Goal: Task Accomplishment & Management: Use online tool/utility

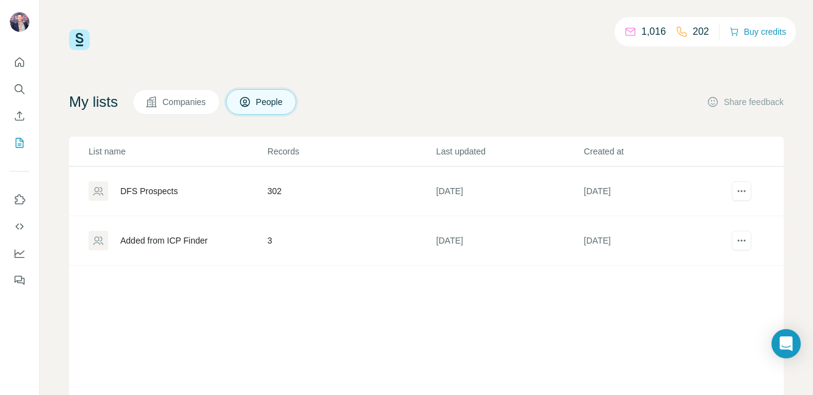
click at [174, 187] on div "DFS Prospects" at bounding box center [148, 191] width 57 height 12
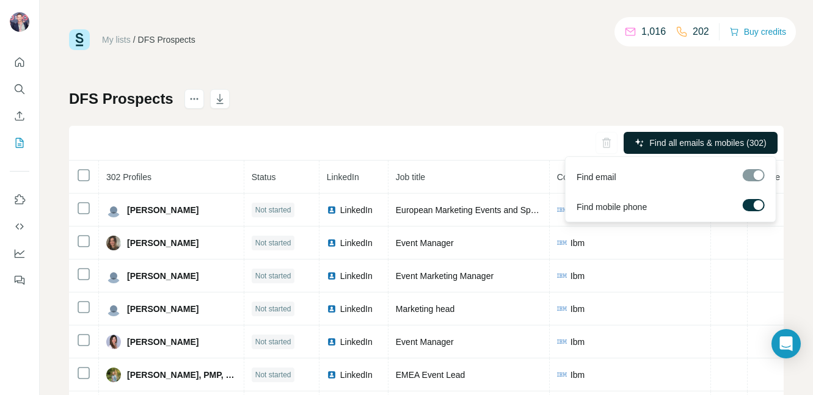
click at [677, 141] on span "Find all emails & mobiles (302)" at bounding box center [707, 143] width 117 height 12
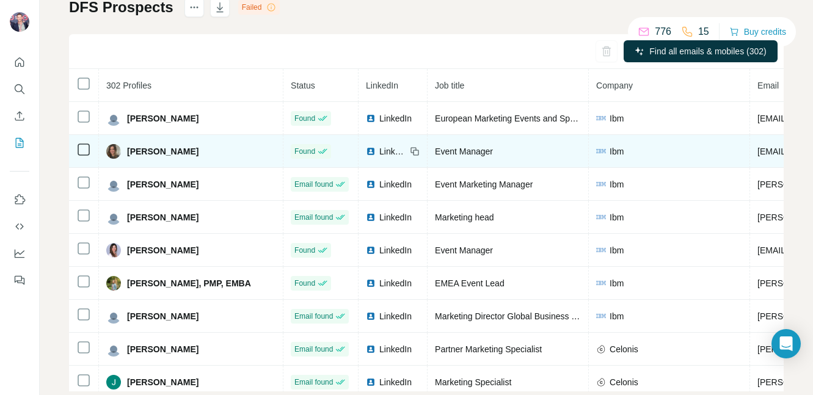
scroll to position [0, 192]
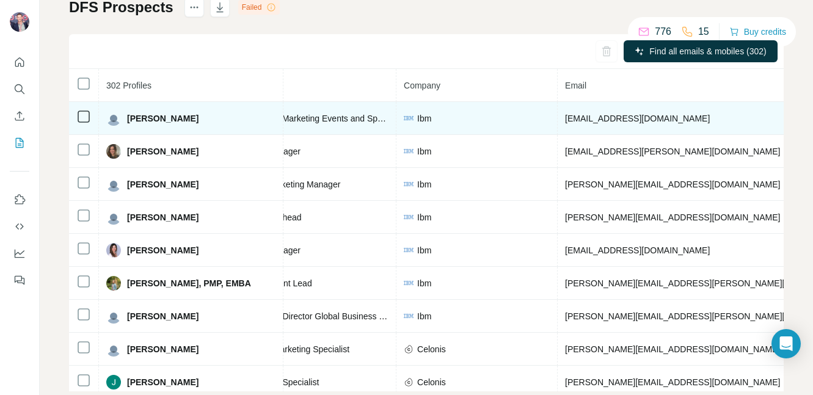
click at [590, 117] on span "[EMAIL_ADDRESS][DOMAIN_NAME]" at bounding box center [637, 119] width 145 height 10
click at [566, 118] on span "[EMAIL_ADDRESS][DOMAIN_NAME]" at bounding box center [637, 119] width 145 height 10
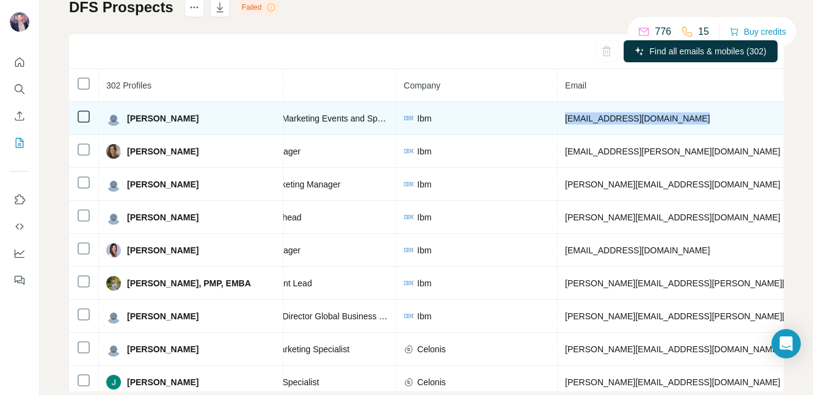
click at [566, 118] on span "[EMAIL_ADDRESS][DOMAIN_NAME]" at bounding box center [637, 119] width 145 height 10
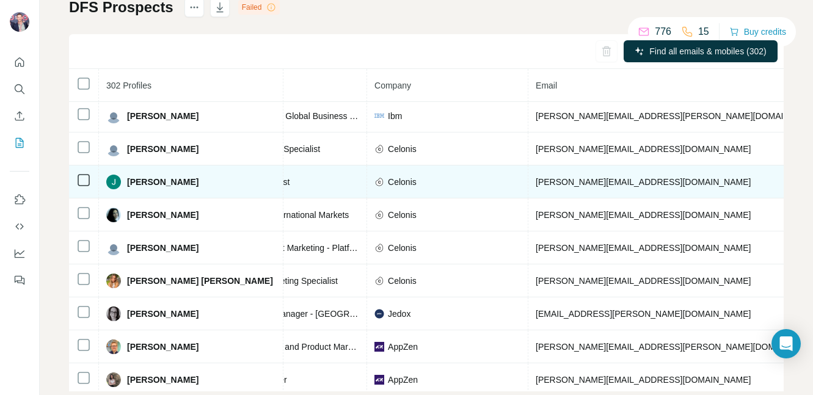
scroll to position [200, 245]
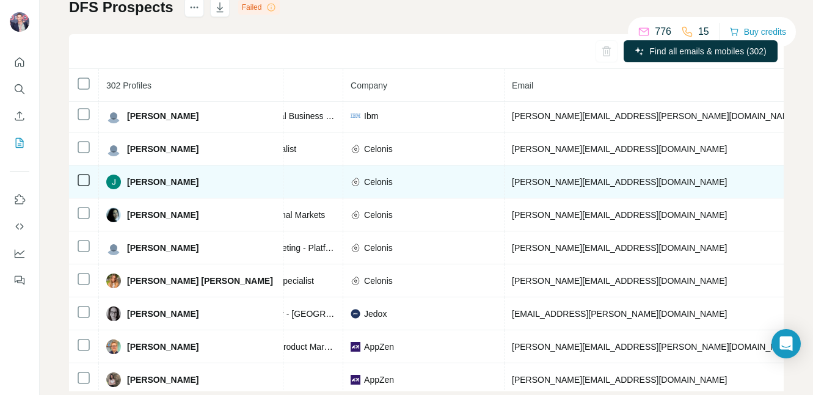
click at [514, 181] on span "[PERSON_NAME][EMAIL_ADDRESS][DOMAIN_NAME]" at bounding box center [619, 182] width 215 height 10
copy span "[PERSON_NAME][EMAIL_ADDRESS][DOMAIN_NAME]"
drag, startPoint x: 228, startPoint y: 181, endPoint x: 125, endPoint y: 183, distance: 102.6
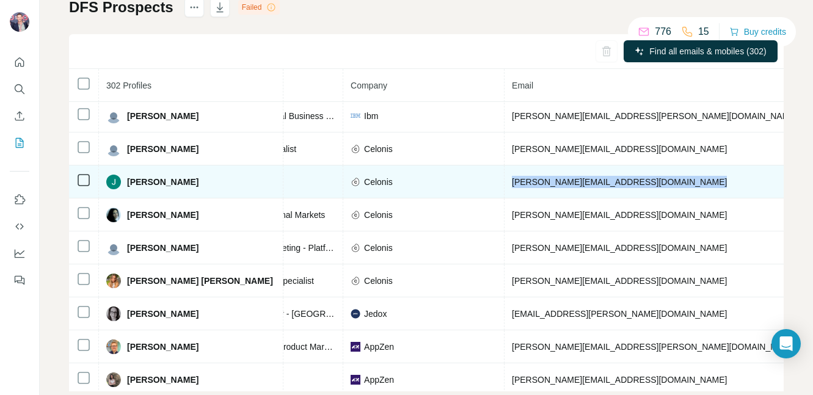
click at [125, 183] on div "[PERSON_NAME]" at bounding box center [152, 182] width 92 height 15
copy span "[PERSON_NAME]"
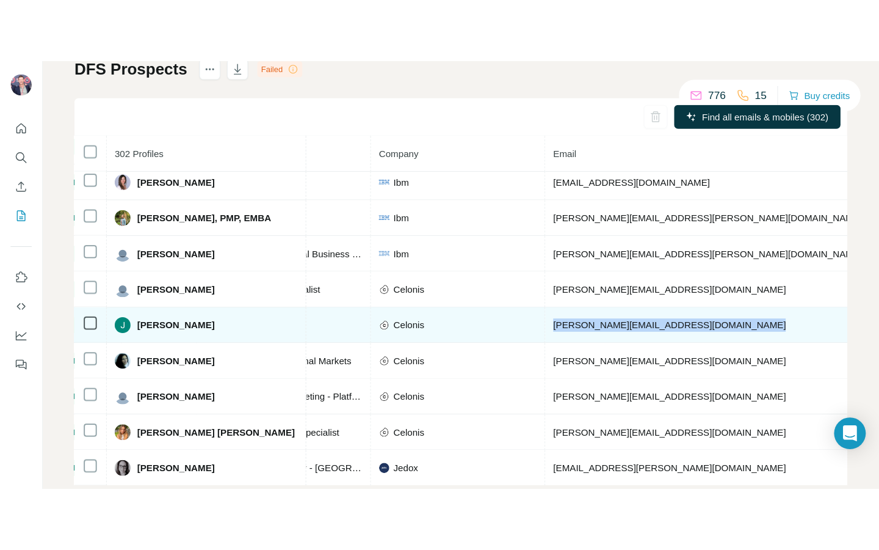
scroll to position [0, 245]
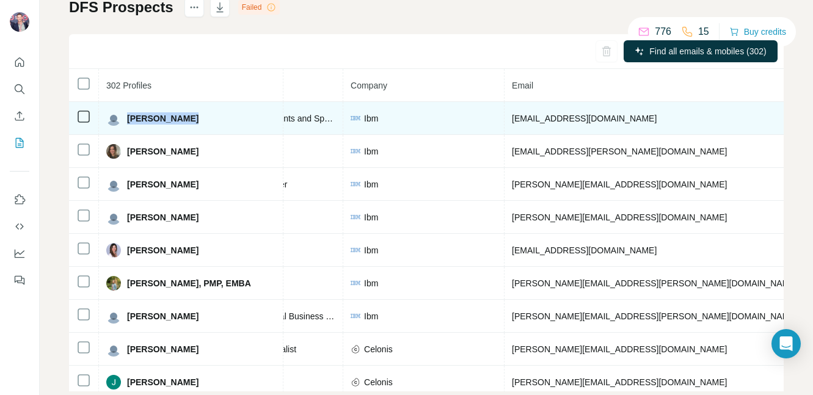
drag, startPoint x: 186, startPoint y: 120, endPoint x: 129, endPoint y: 120, distance: 56.8
click at [129, 120] on div "[PERSON_NAME]" at bounding box center [190, 118] width 169 height 15
copy span "[PERSON_NAME]"
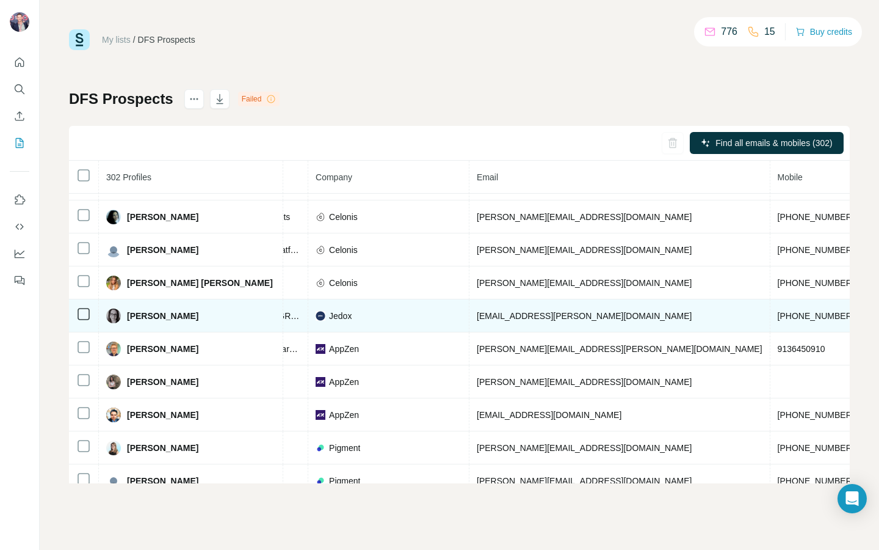
scroll to position [290, 0]
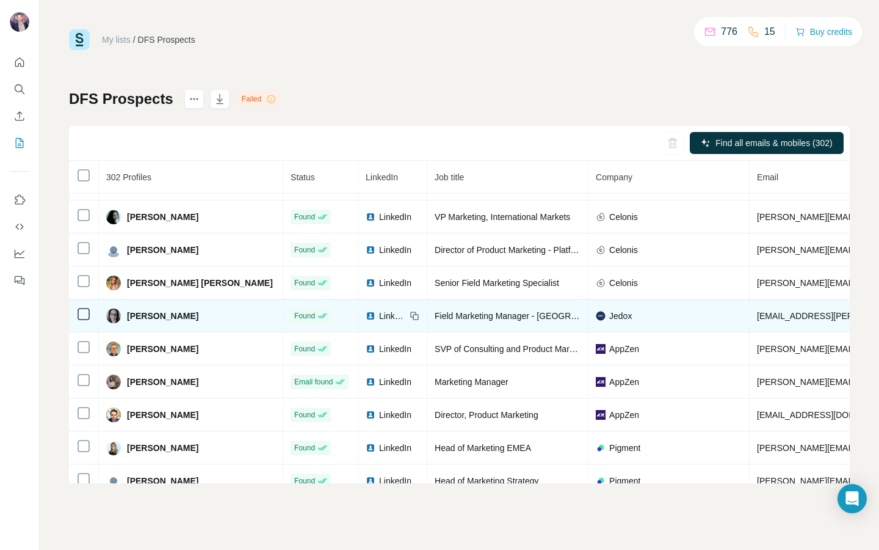
click at [410, 316] on icon at bounding box center [415, 316] width 10 height 10
click at [379, 316] on span "LinkedIn" at bounding box center [392, 316] width 27 height 12
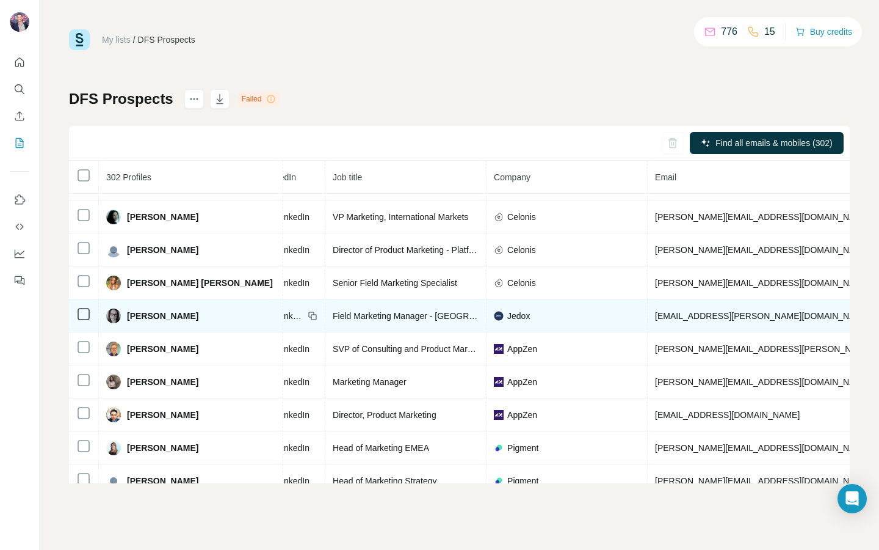
scroll to position [290, 108]
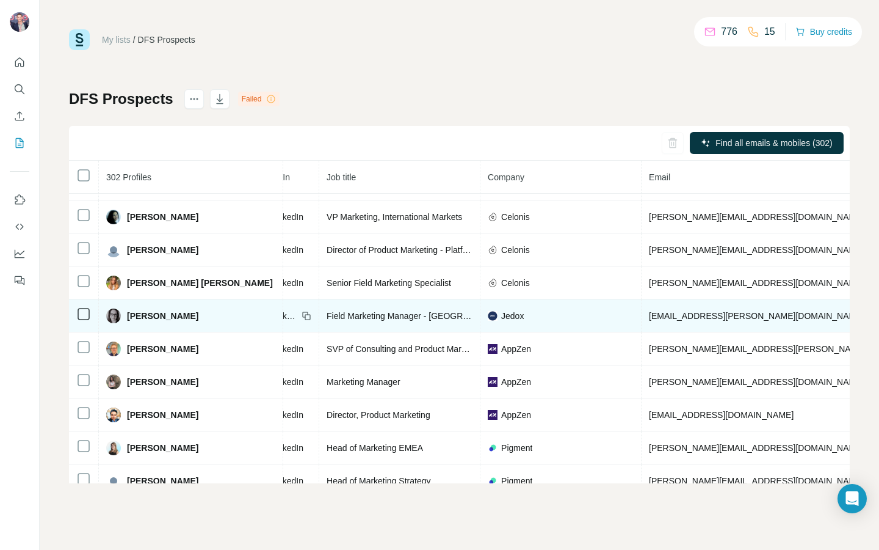
click at [682, 314] on span "[EMAIL_ADDRESS][PERSON_NAME][DOMAIN_NAME]" at bounding box center [756, 316] width 215 height 10
copy span "[EMAIL_ADDRESS][PERSON_NAME][DOMAIN_NAME]"
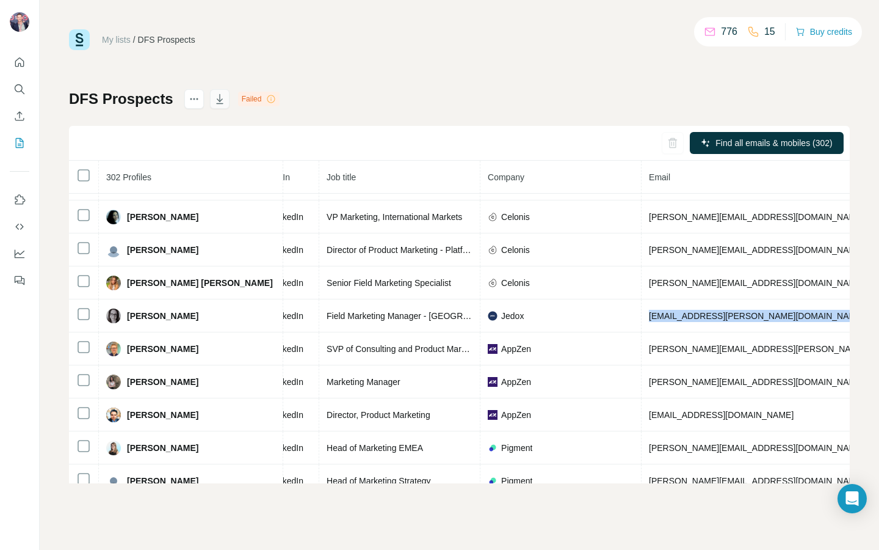
click at [224, 100] on icon "button" at bounding box center [220, 99] width 12 height 12
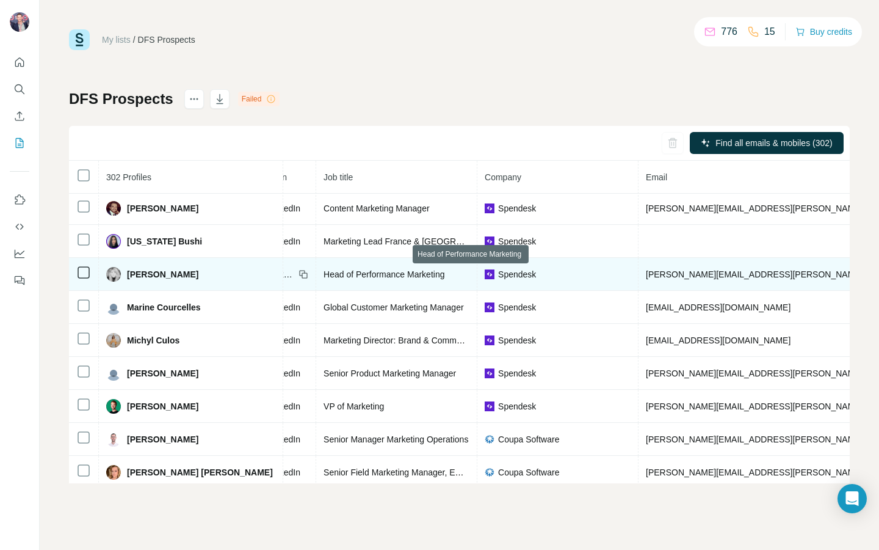
scroll to position [7817, 134]
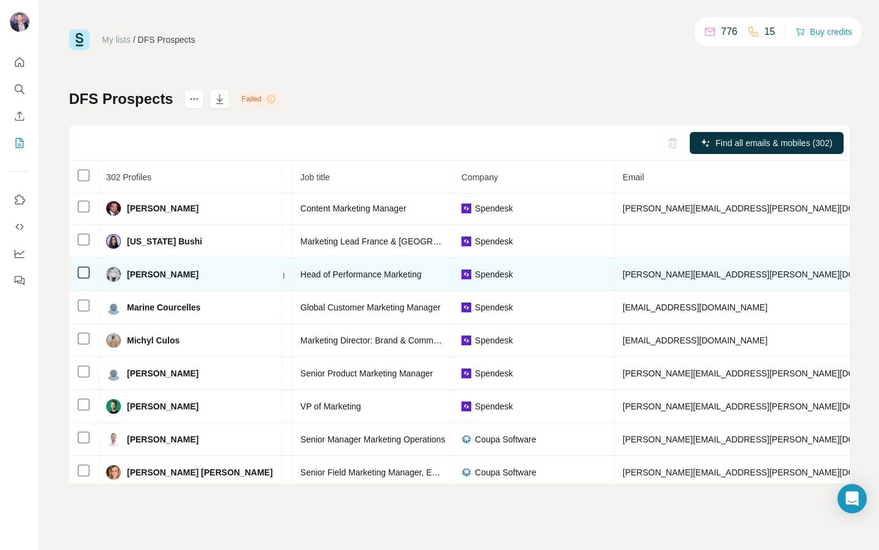
click at [692, 273] on span "[PERSON_NAME][EMAIL_ADDRESS][PERSON_NAME][DOMAIN_NAME]" at bounding box center [766, 274] width 286 height 10
copy span "[PERSON_NAME][EMAIL_ADDRESS][PERSON_NAME][DOMAIN_NAME]"
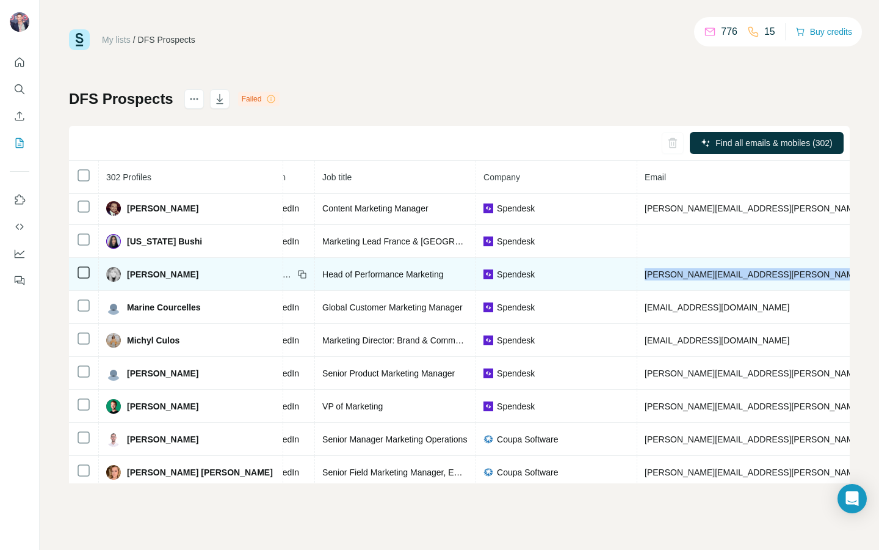
scroll to position [7817, 0]
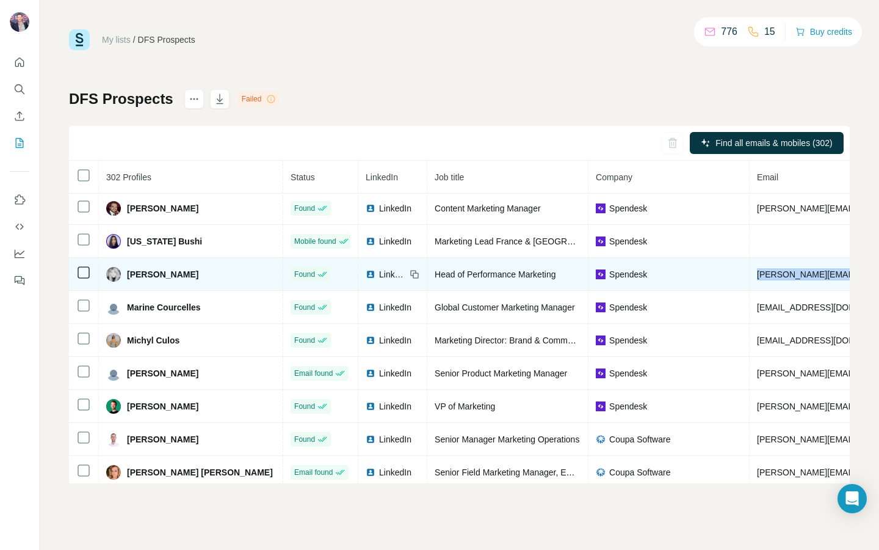
click at [379, 269] on span "LinkedIn" at bounding box center [392, 274] width 27 height 12
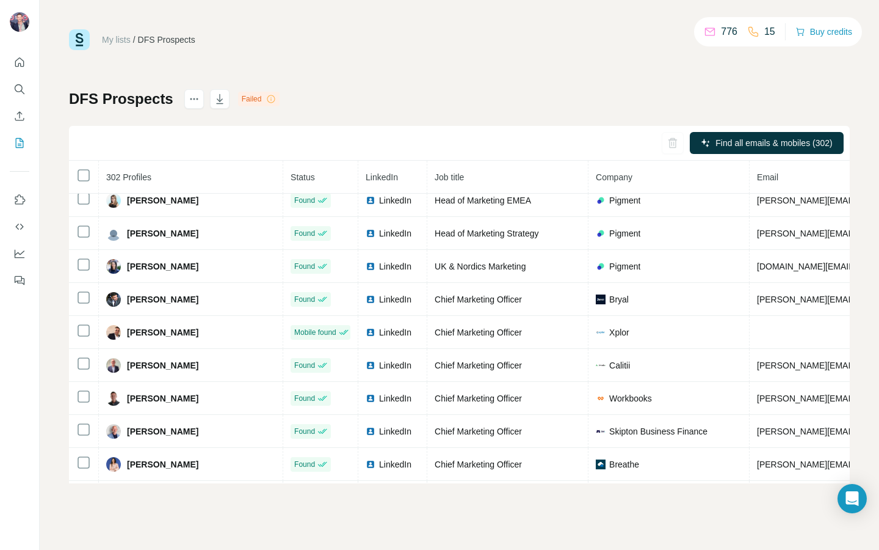
scroll to position [0, 0]
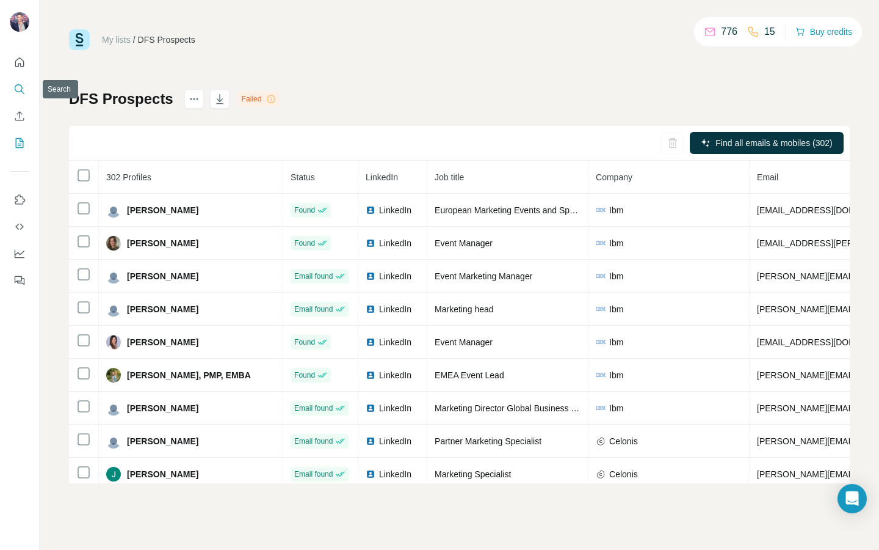
click at [19, 89] on icon "Search" at bounding box center [19, 89] width 12 height 12
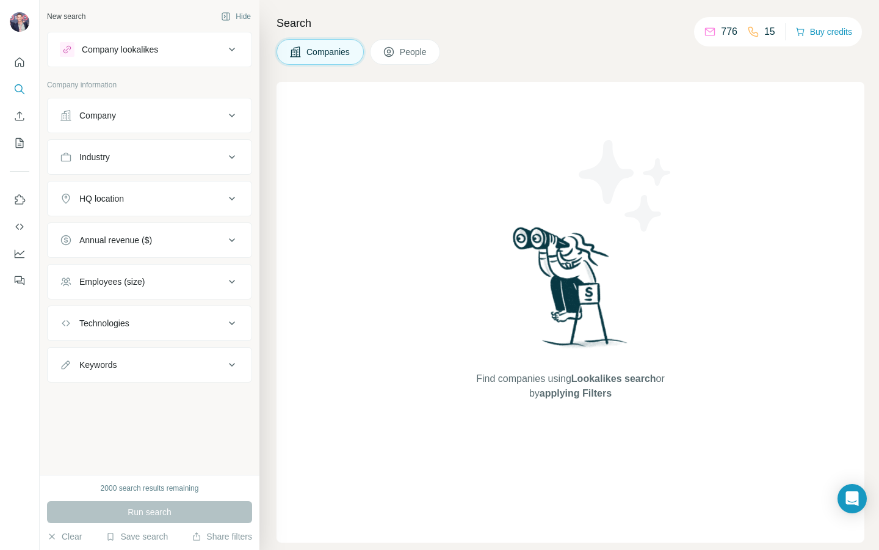
click at [388, 51] on icon at bounding box center [389, 52] width 12 height 12
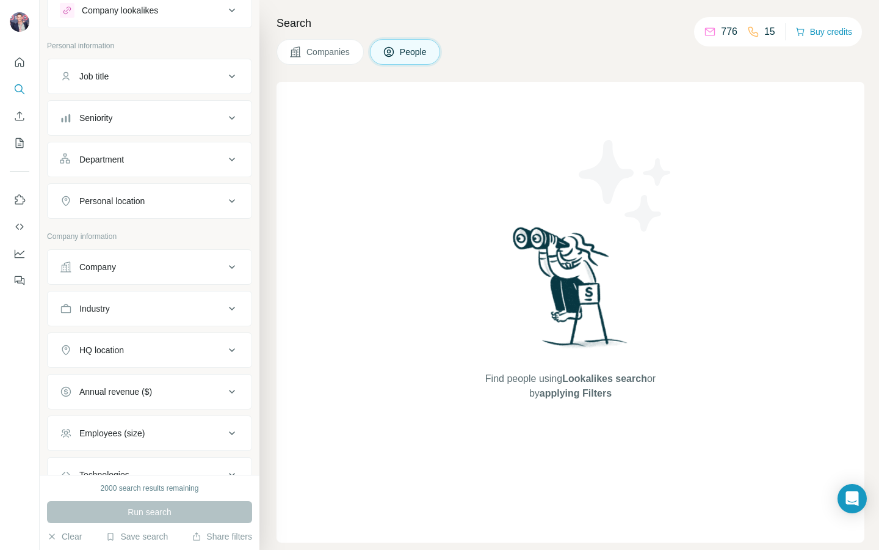
scroll to position [46, 0]
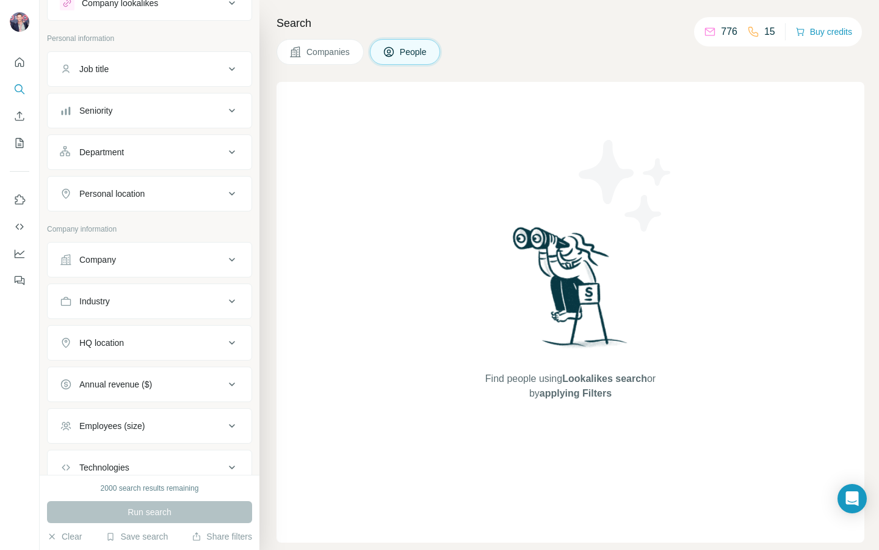
click at [187, 197] on div "Personal location" at bounding box center [142, 193] width 165 height 12
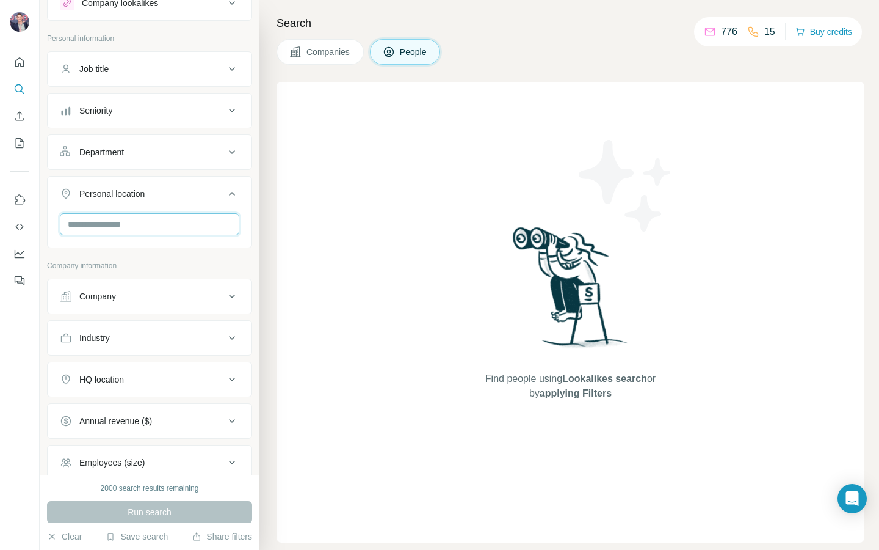
click at [165, 222] on input "text" at bounding box center [150, 224] width 180 height 22
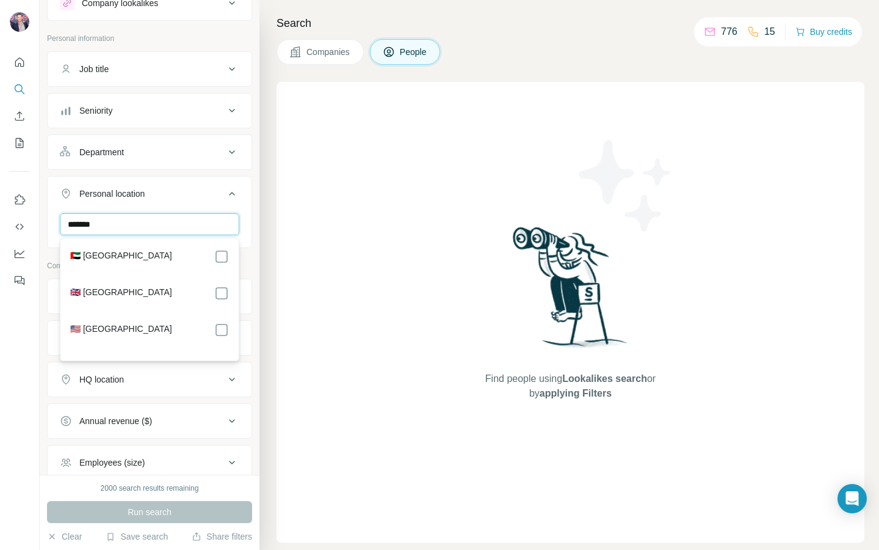
type input "******"
click at [165, 292] on div "🇬🇧 [GEOGRAPHIC_DATA]" at bounding box center [149, 293] width 159 height 15
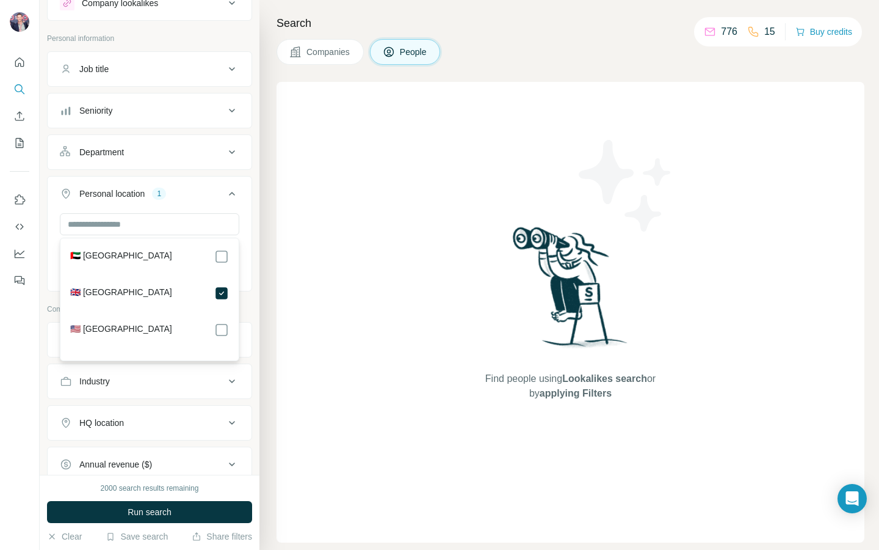
click at [184, 73] on div "Job title" at bounding box center [142, 69] width 165 height 12
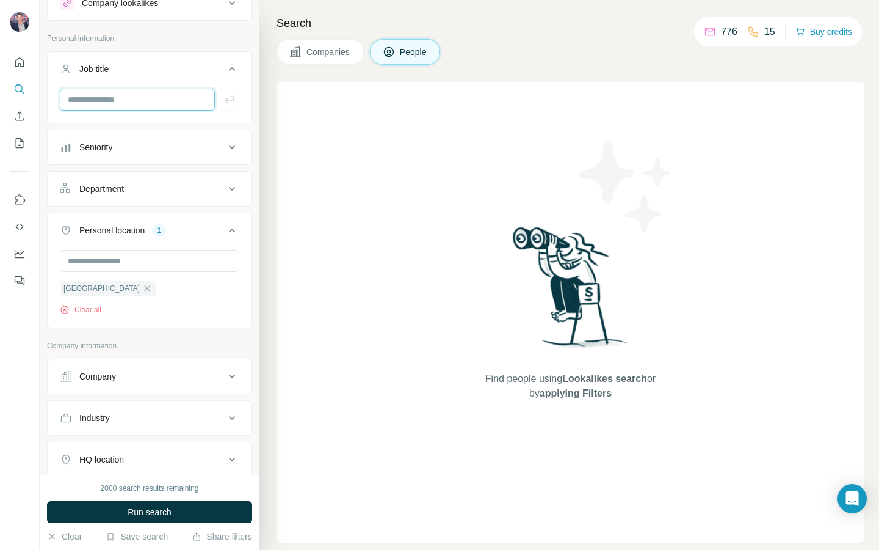
click at [173, 98] on input "text" at bounding box center [137, 100] width 155 height 22
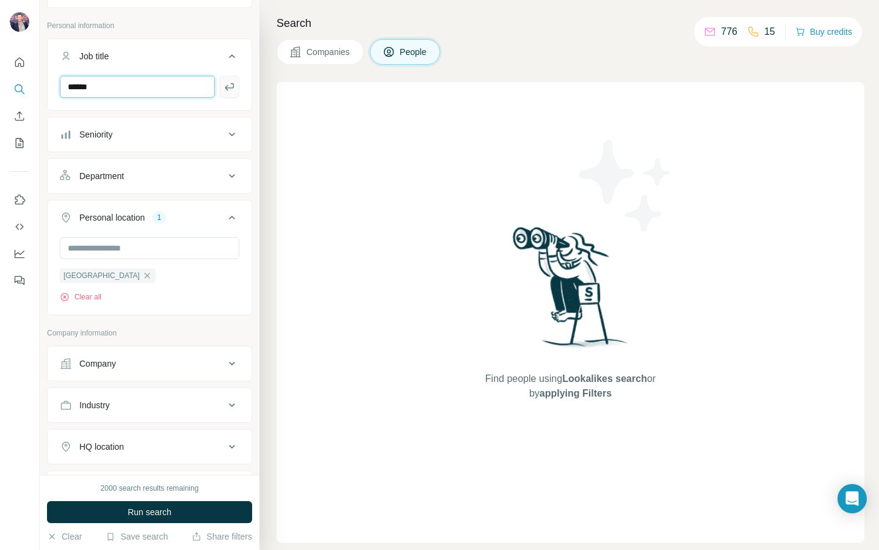
type input "******"
click at [231, 85] on icon "button" at bounding box center [230, 87] width 12 height 12
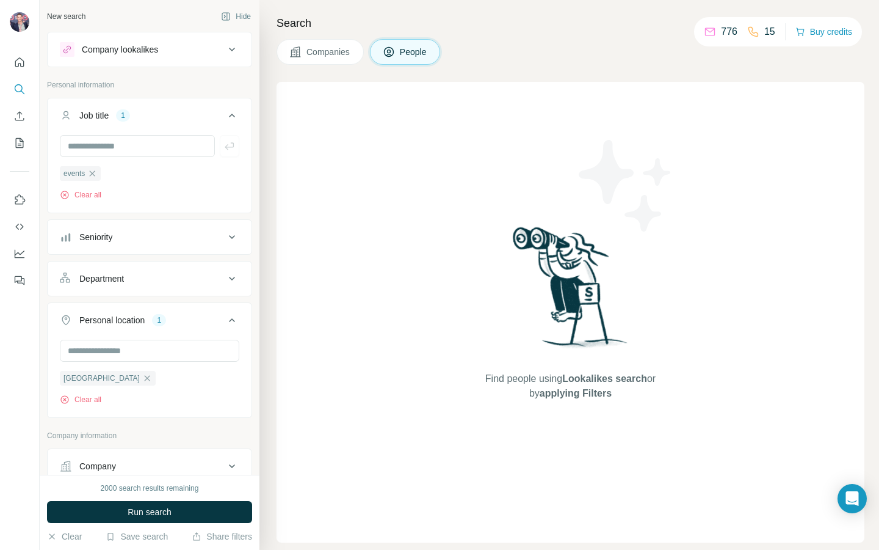
click at [206, 52] on div "Company lookalikes" at bounding box center [142, 49] width 165 height 15
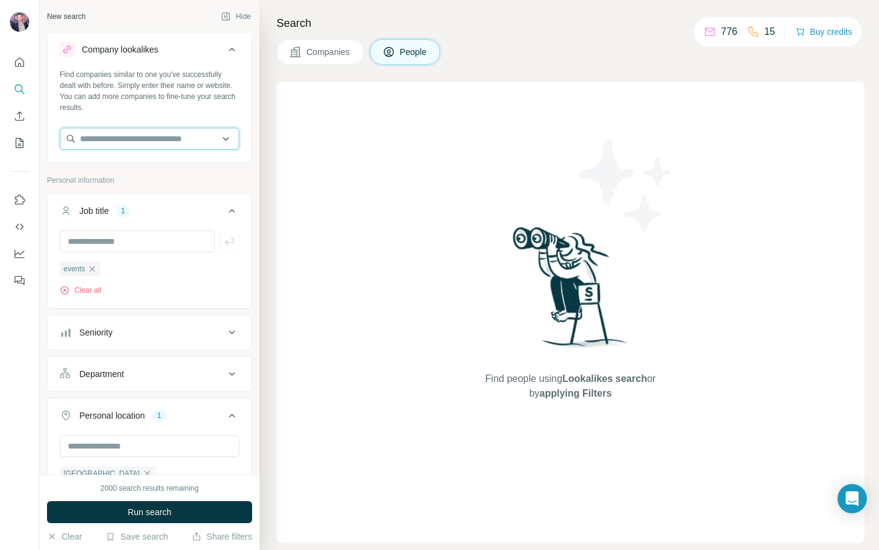
click at [168, 133] on input "text" at bounding box center [150, 139] width 180 height 22
type input "********"
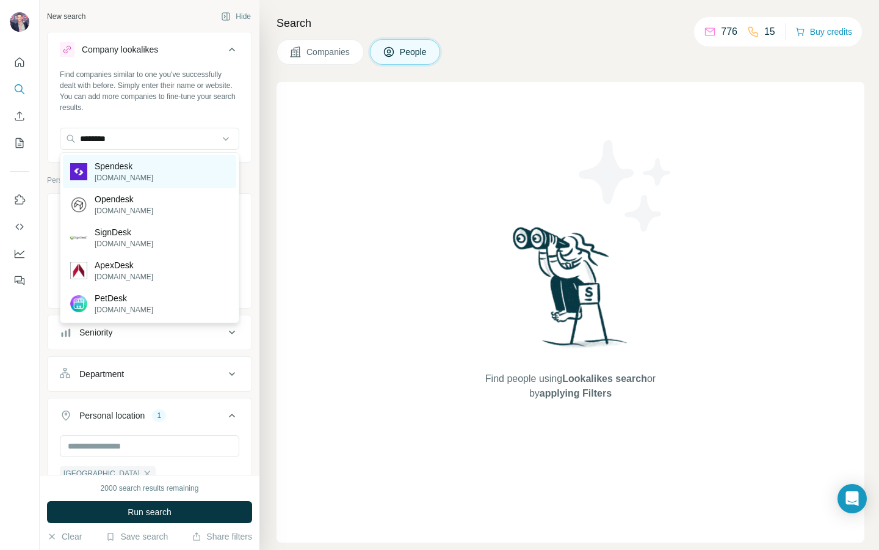
click at [145, 173] on div "Spendesk [DOMAIN_NAME]" at bounding box center [149, 171] width 173 height 33
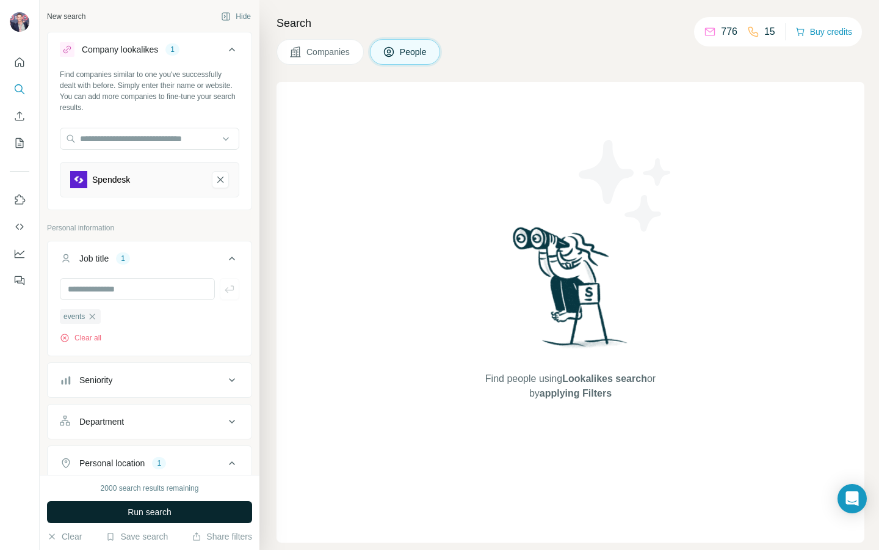
click at [150, 394] on span "Run search" at bounding box center [150, 512] width 44 height 12
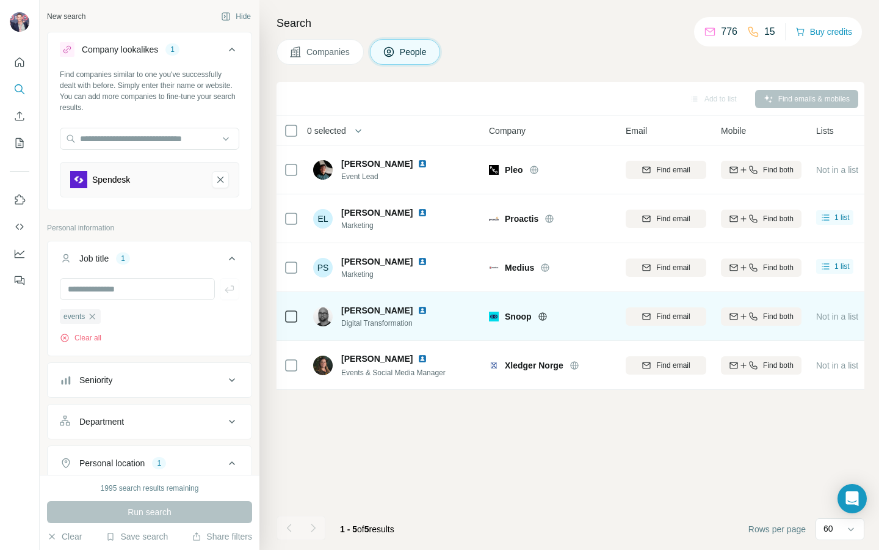
click at [543, 315] on icon at bounding box center [542, 316] width 3 height 8
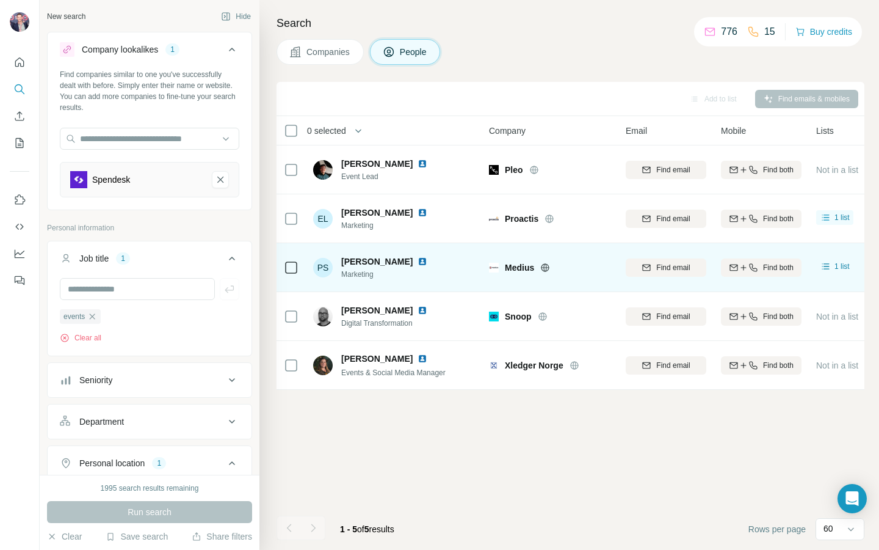
click at [549, 267] on icon at bounding box center [545, 268] width 10 height 10
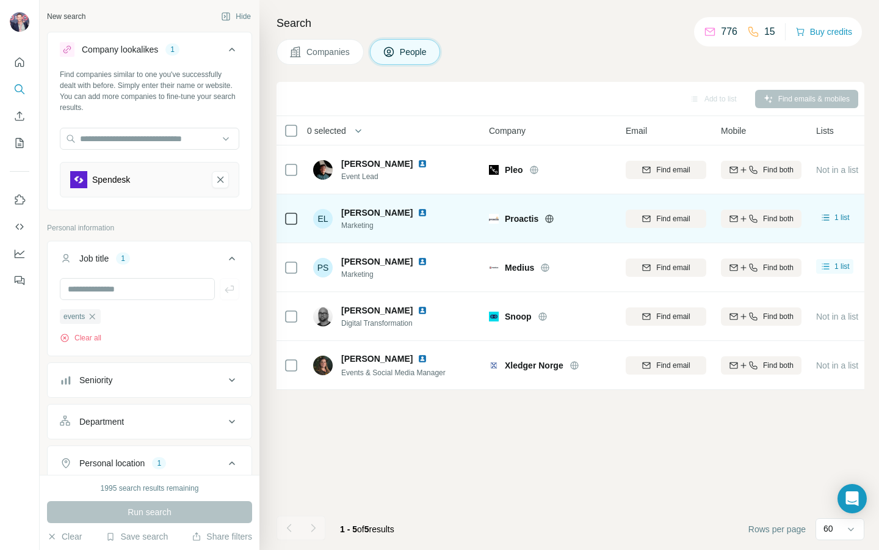
click at [550, 217] on icon at bounding box center [550, 219] width 10 height 10
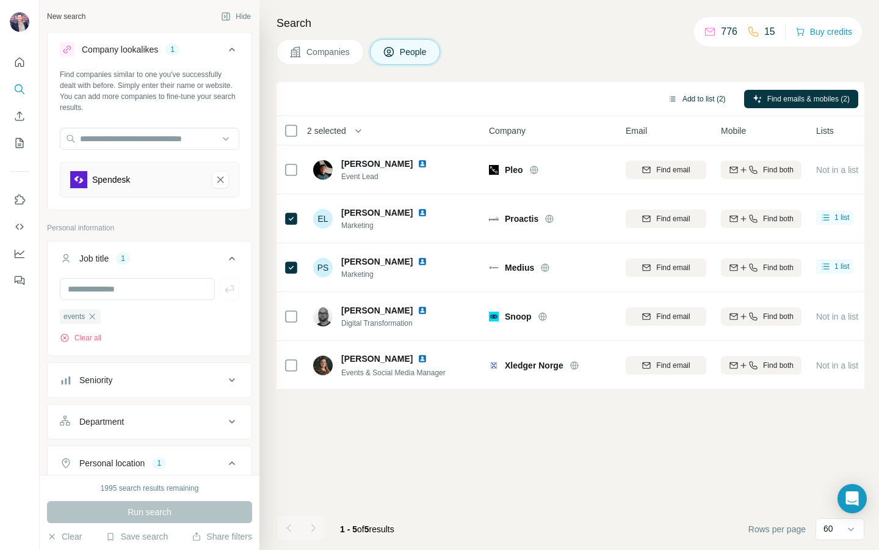
click at [703, 98] on button "Add to list (2)" at bounding box center [697, 99] width 75 height 18
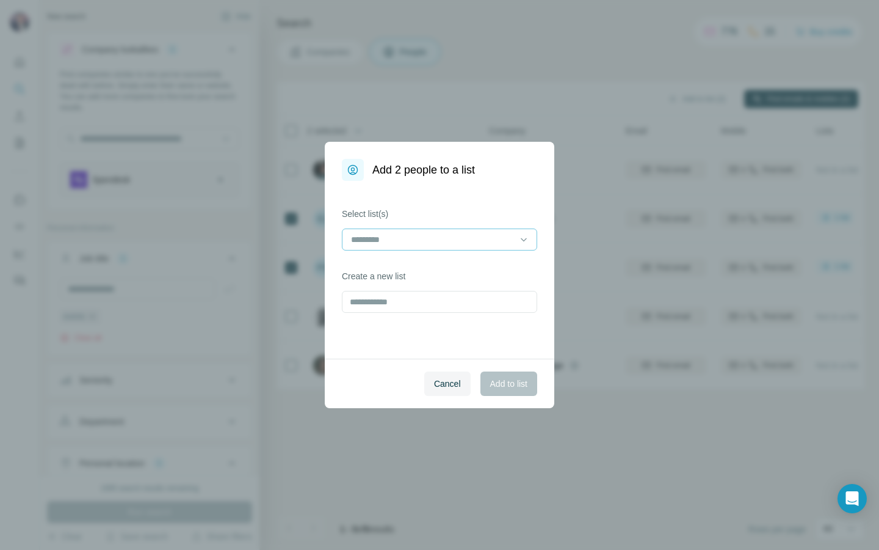
click at [465, 240] on input at bounding box center [432, 239] width 165 height 13
click at [458, 266] on div "DFS Prospects" at bounding box center [439, 267] width 175 height 12
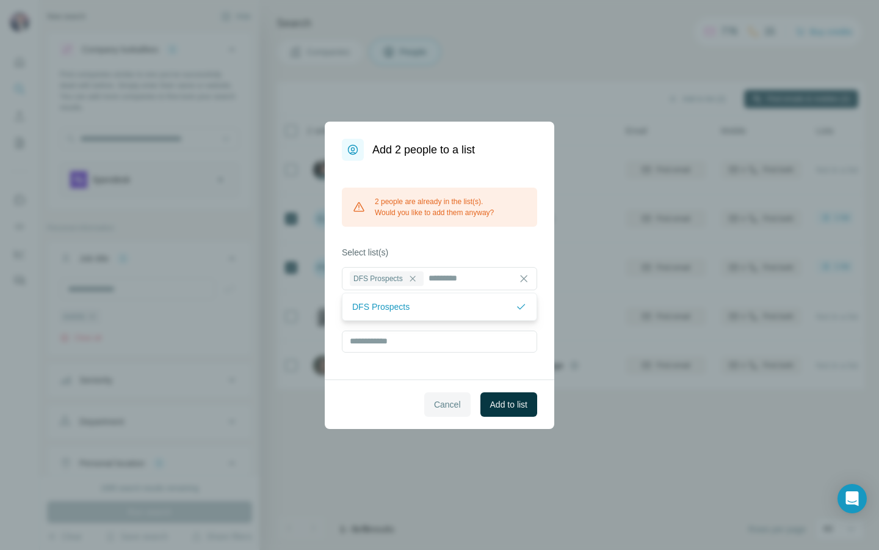
click at [440, 394] on button "Cancel" at bounding box center [447, 404] width 46 height 24
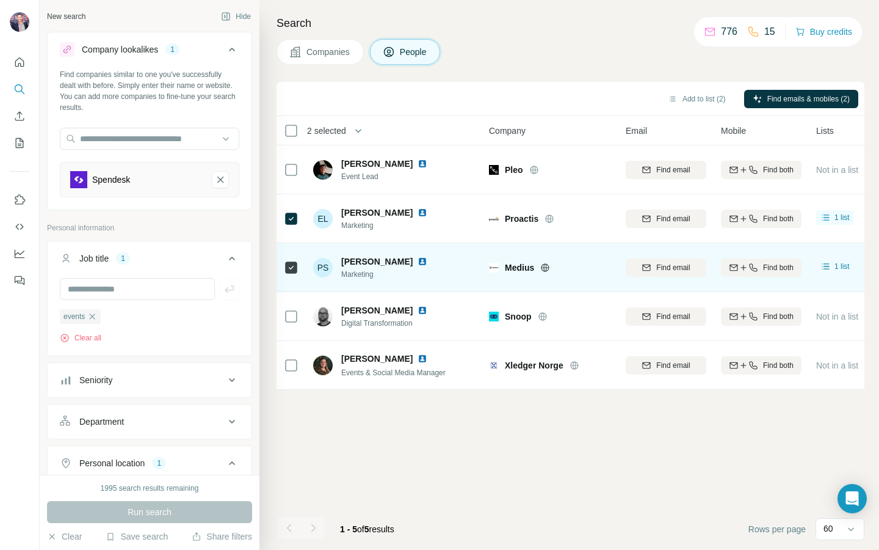
click at [418, 260] on img at bounding box center [423, 261] width 10 height 10
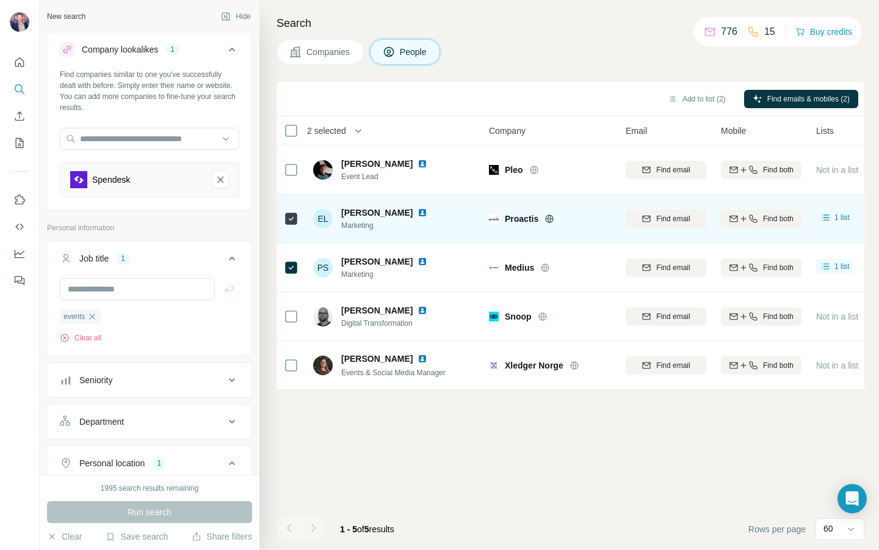
click at [418, 211] on img at bounding box center [423, 213] width 10 height 10
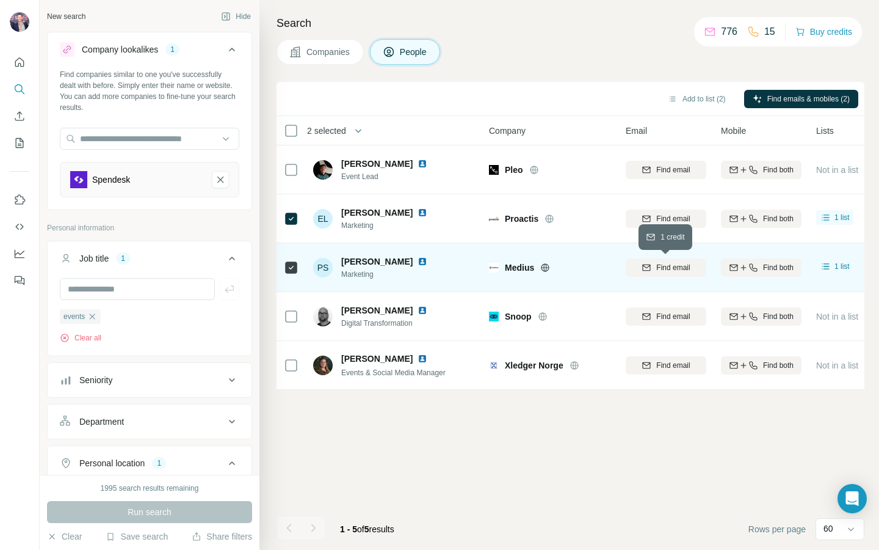
click at [660, 269] on span "Find email" at bounding box center [673, 267] width 34 height 11
click at [220, 179] on icon "Spendesk-remove-button" at bounding box center [220, 179] width 6 height 6
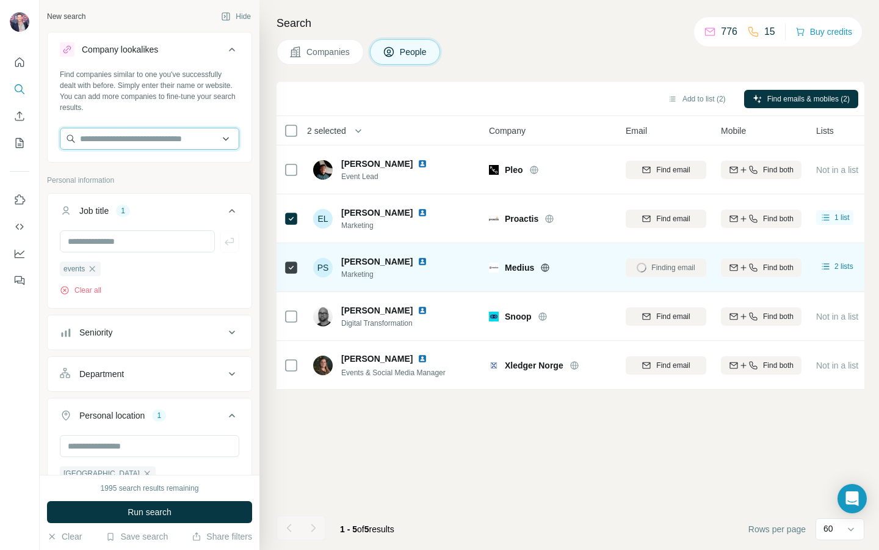
click at [175, 140] on input "text" at bounding box center [150, 139] width 180 height 22
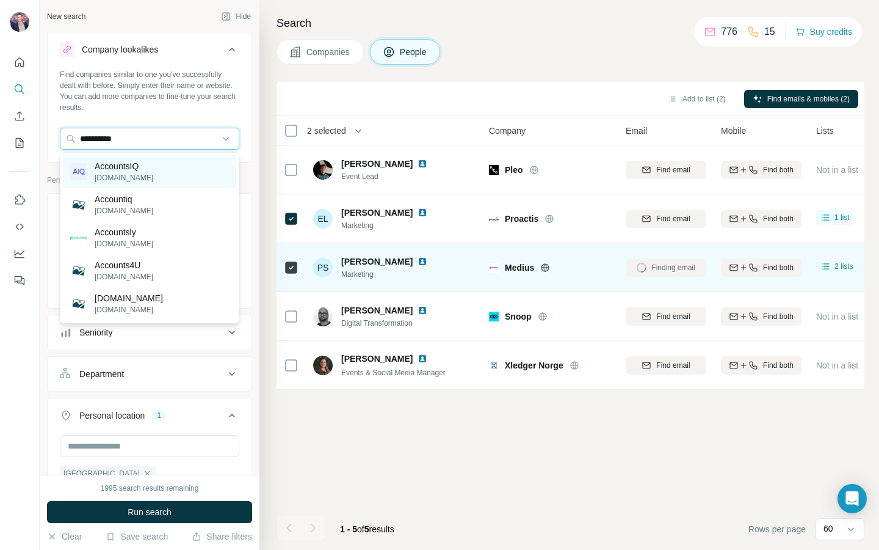
type input "**********"
click at [175, 170] on div "AccountsIQ [DOMAIN_NAME]" at bounding box center [149, 171] width 173 height 33
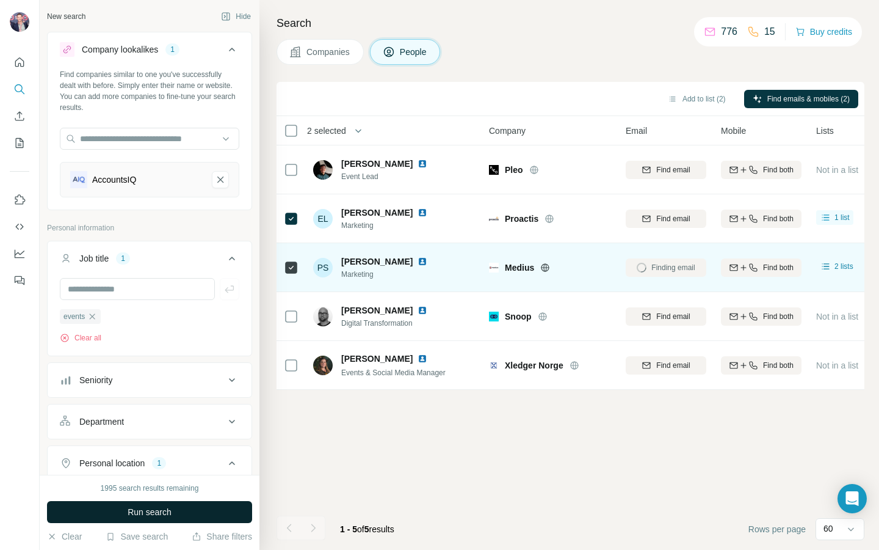
click at [155, 394] on span "Run search" at bounding box center [150, 512] width 44 height 12
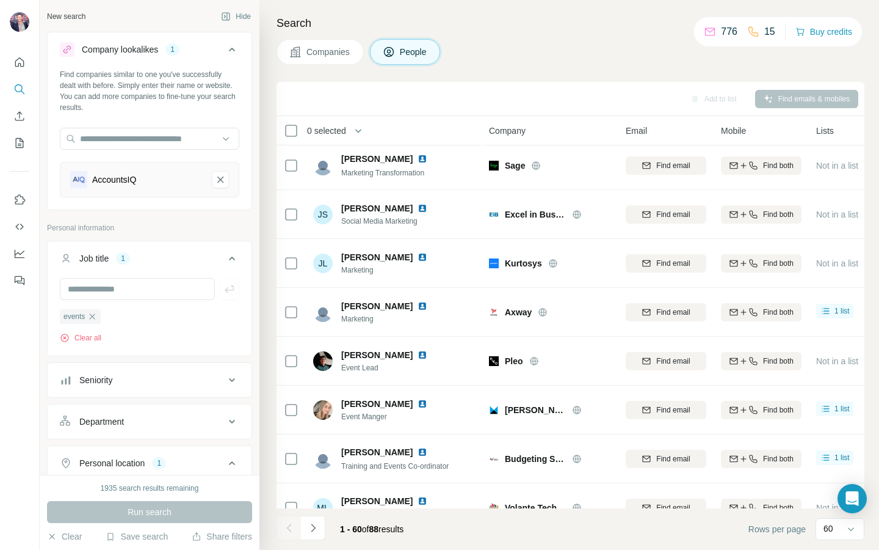
scroll to position [400, 0]
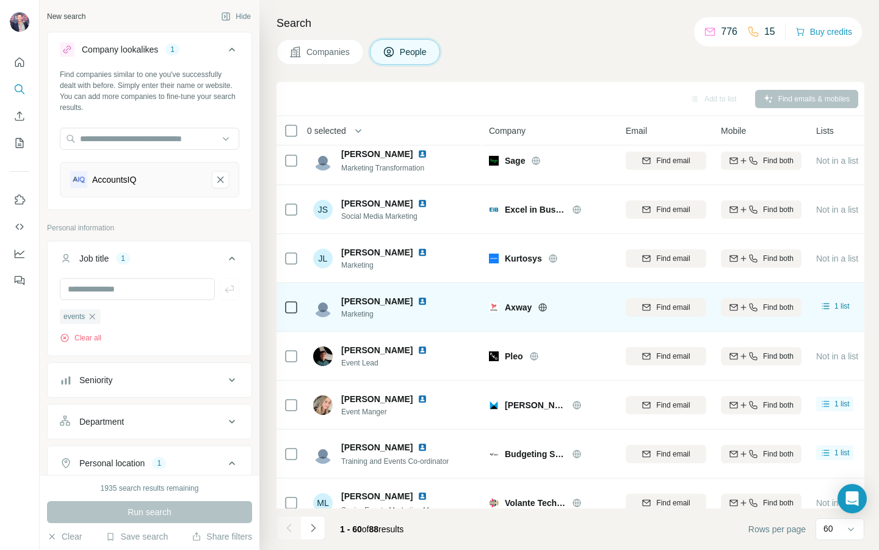
click at [418, 301] on img at bounding box center [423, 301] width 10 height 10
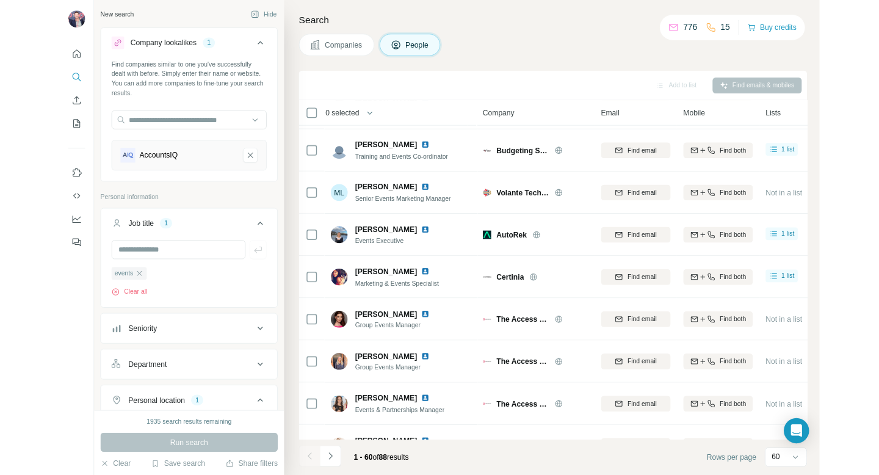
scroll to position [682, 0]
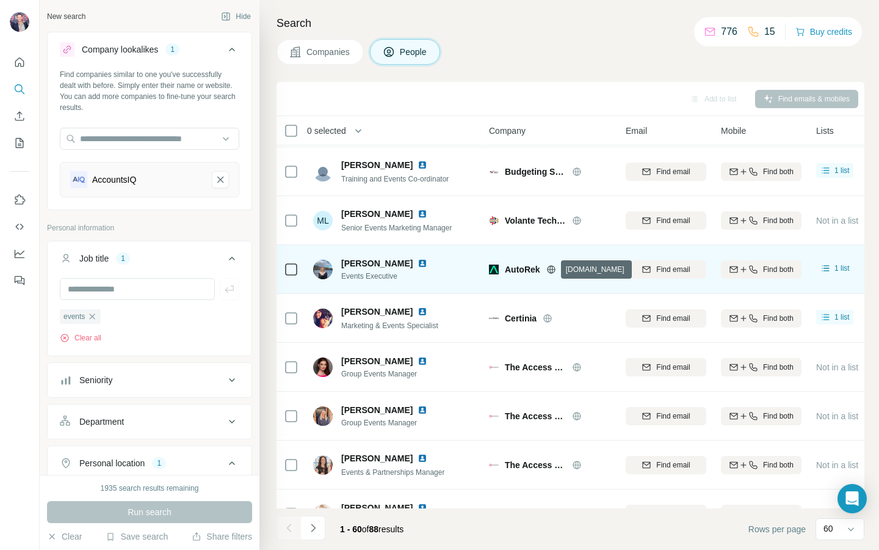
click at [550, 270] on icon at bounding box center [552, 269] width 10 height 10
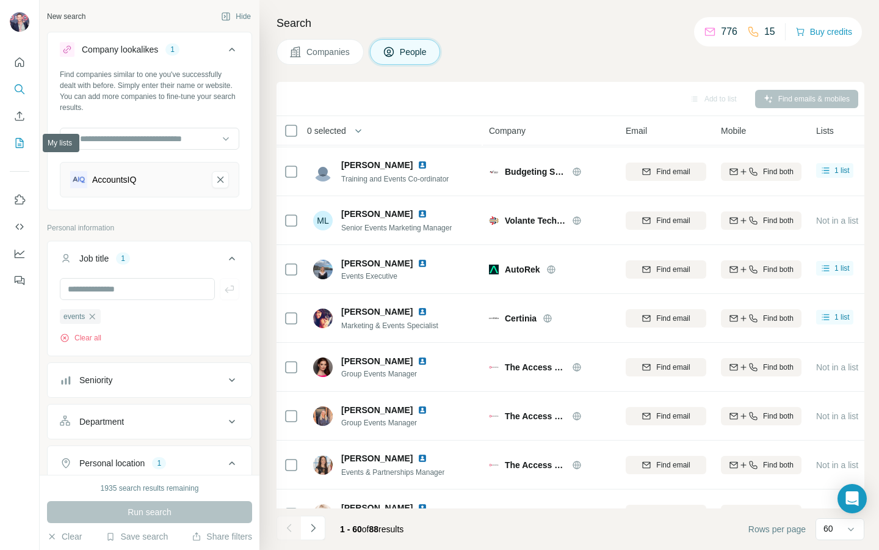
click at [18, 141] on icon "My lists" at bounding box center [19, 143] width 12 height 12
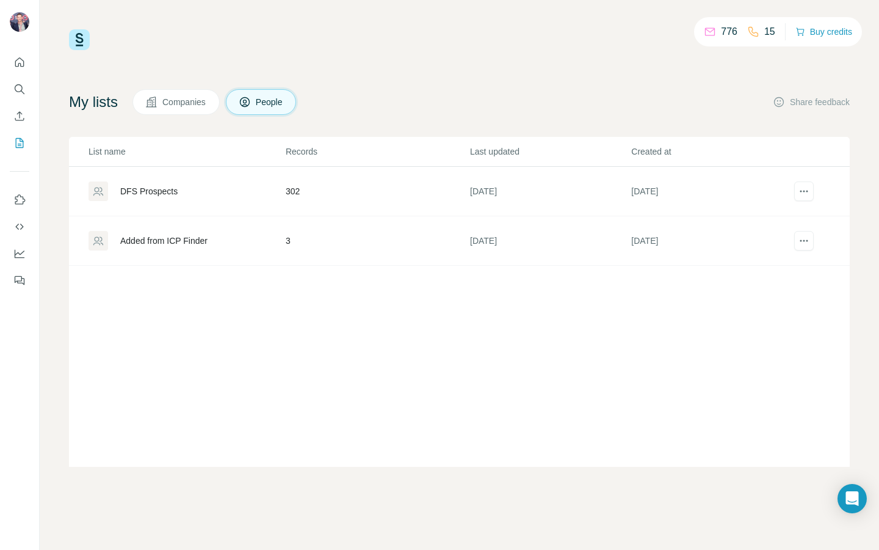
click at [280, 195] on div "DFS Prospects" at bounding box center [187, 191] width 196 height 20
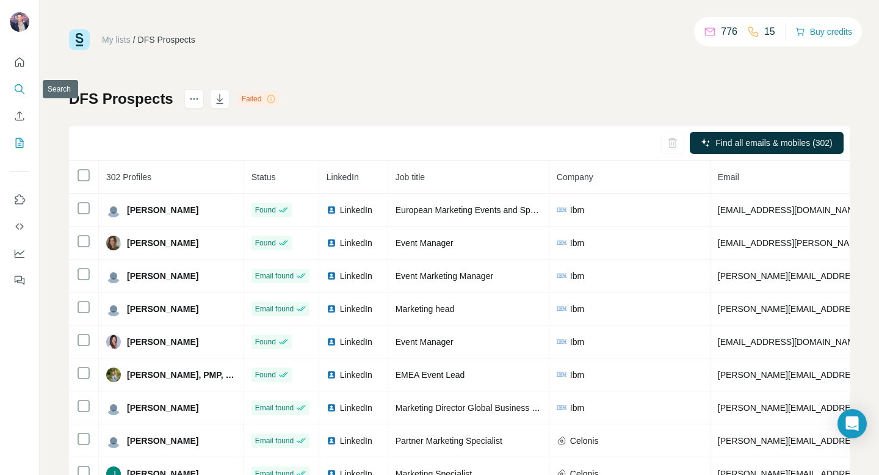
click at [21, 92] on icon "Search" at bounding box center [19, 89] width 12 height 12
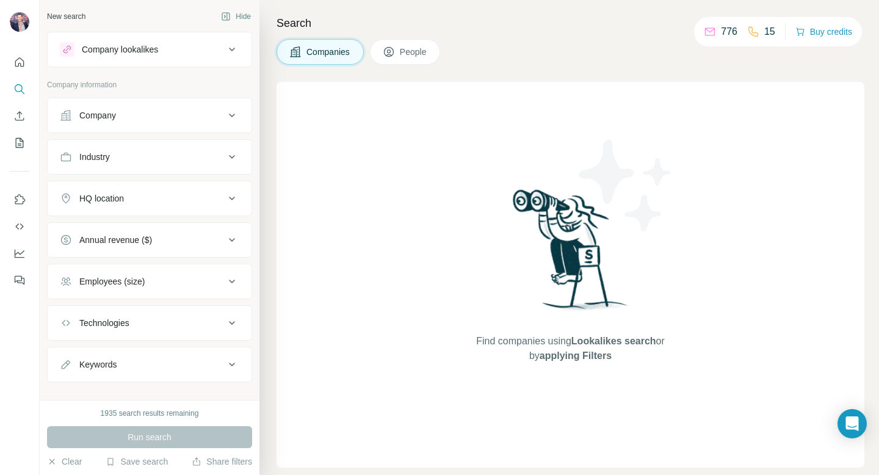
click at [409, 51] on span "People" at bounding box center [414, 52] width 28 height 12
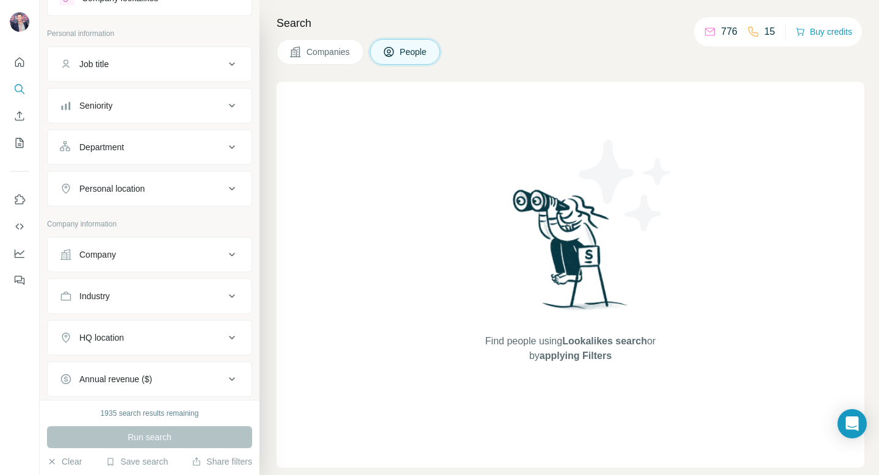
scroll to position [52, 0]
click at [73, 394] on button "Clear" at bounding box center [64, 462] width 35 height 12
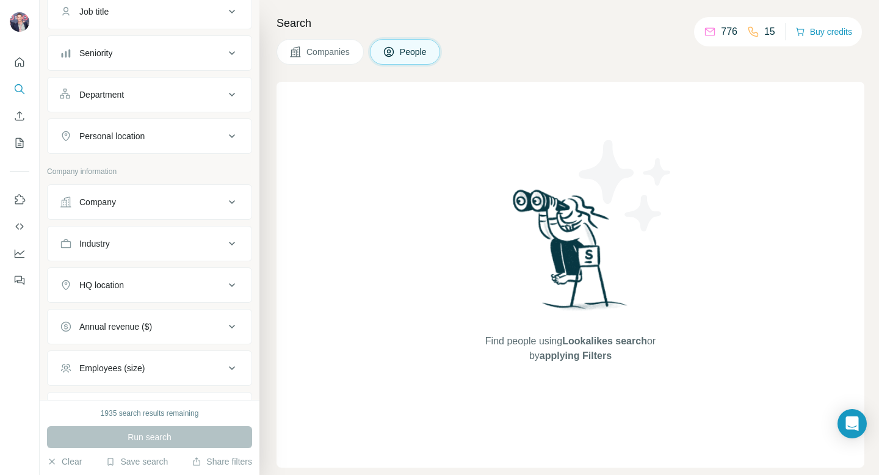
scroll to position [112, 0]
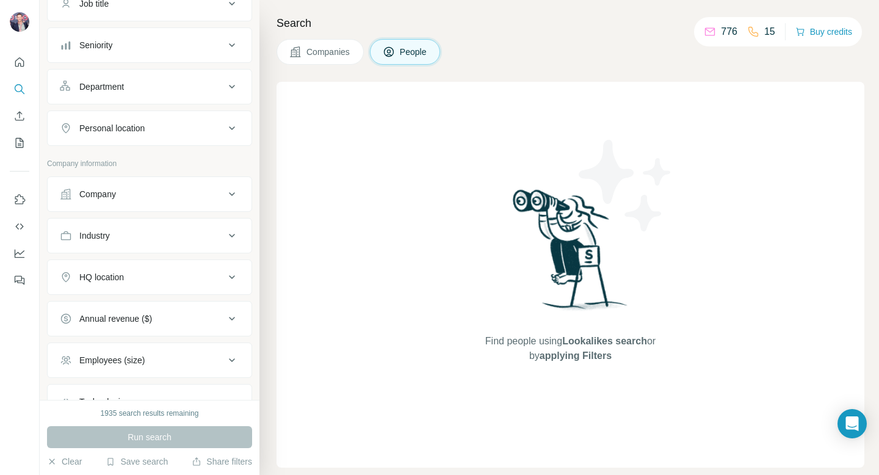
click at [164, 199] on div "Company" at bounding box center [142, 194] width 165 height 12
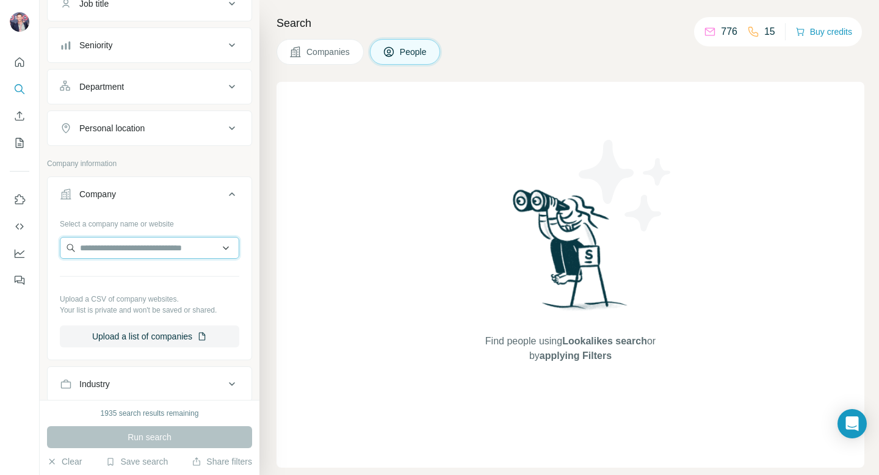
click at [153, 246] on input "text" at bounding box center [150, 248] width 180 height 22
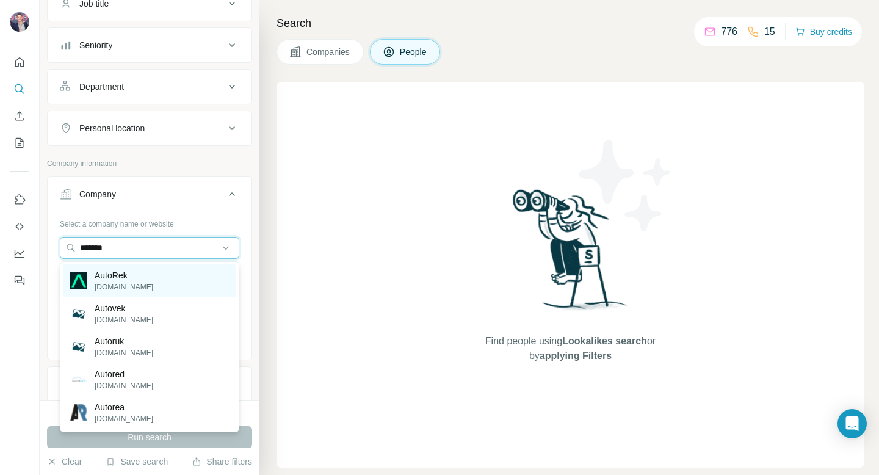
type input "*******"
click at [154, 282] on div "AutoRek [DOMAIN_NAME]" at bounding box center [149, 280] width 173 height 33
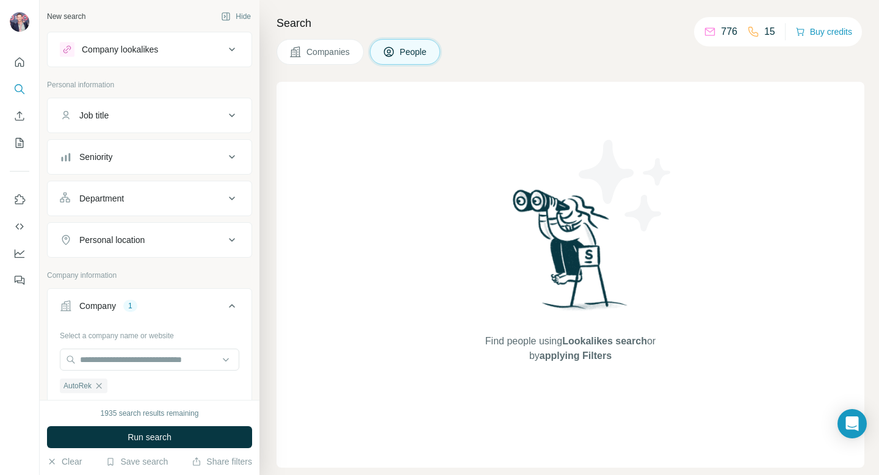
click at [145, 104] on button "Job title" at bounding box center [150, 115] width 204 height 29
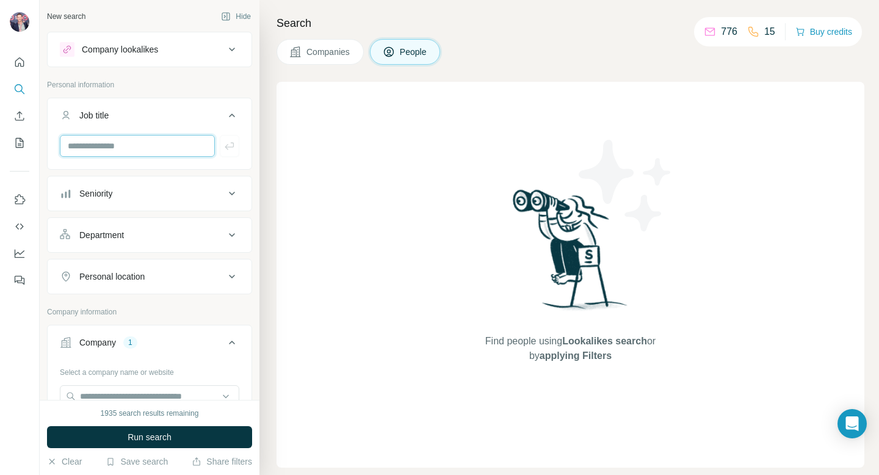
click at [137, 149] on input "text" at bounding box center [137, 146] width 155 height 22
type input "*********"
click at [224, 150] on icon "button" at bounding box center [230, 146] width 12 height 12
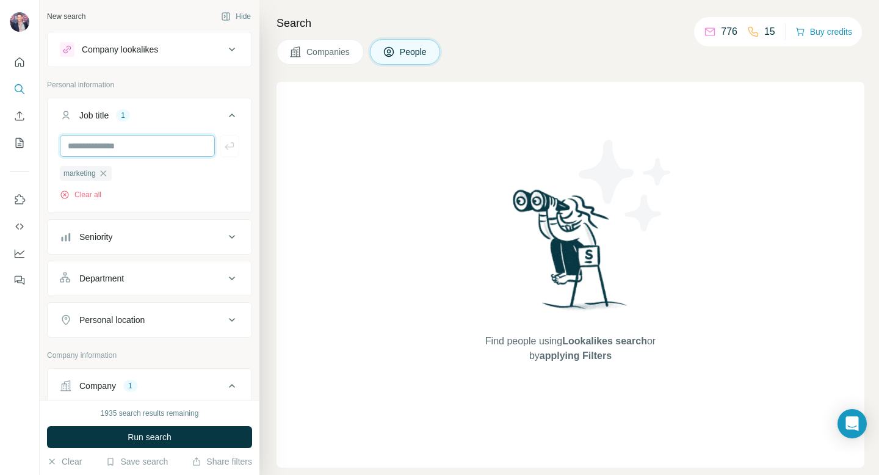
click at [170, 147] on input "text" at bounding box center [137, 146] width 155 height 22
type input "******"
click at [231, 151] on icon "button" at bounding box center [230, 146] width 12 height 12
click at [159, 394] on span "Run search" at bounding box center [150, 437] width 44 height 12
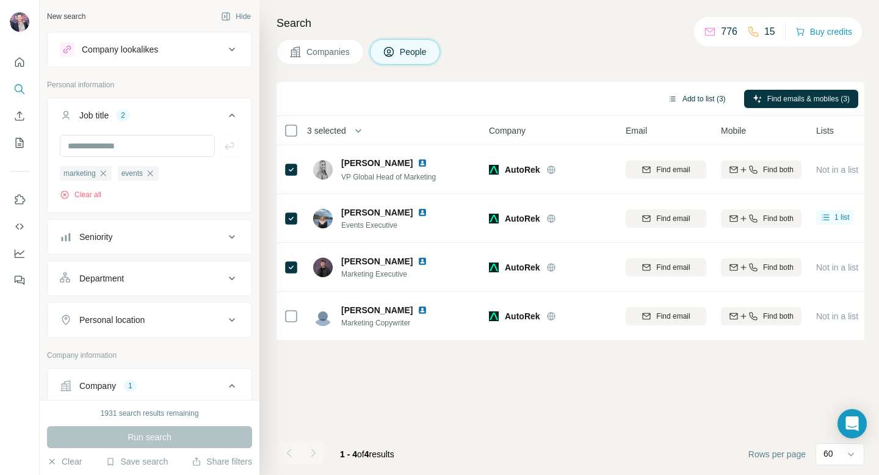
click at [703, 98] on button "Add to list (3)" at bounding box center [697, 99] width 75 height 18
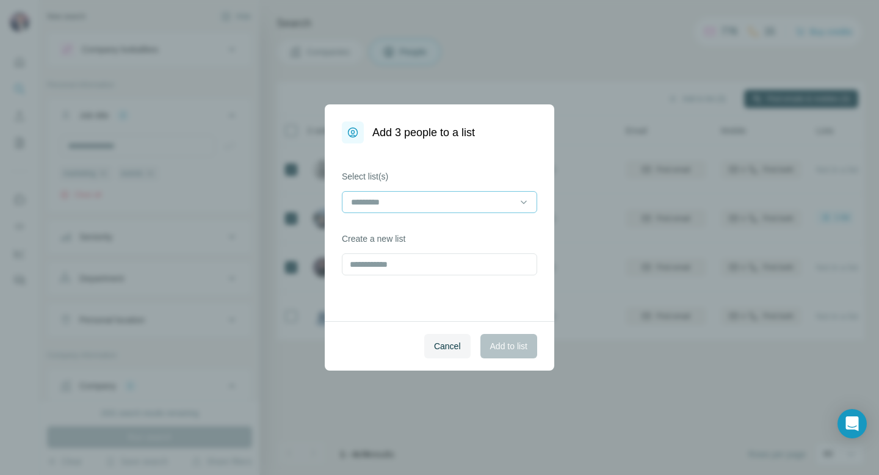
click at [443, 200] on input at bounding box center [432, 201] width 165 height 13
click at [435, 225] on div "DFS Prospects" at bounding box center [439, 230] width 175 height 12
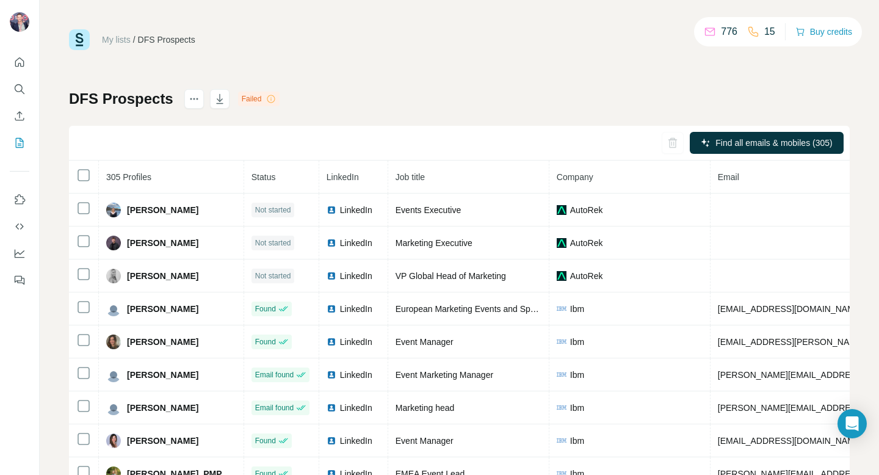
click at [572, 179] on span "Company" at bounding box center [575, 177] width 37 height 10
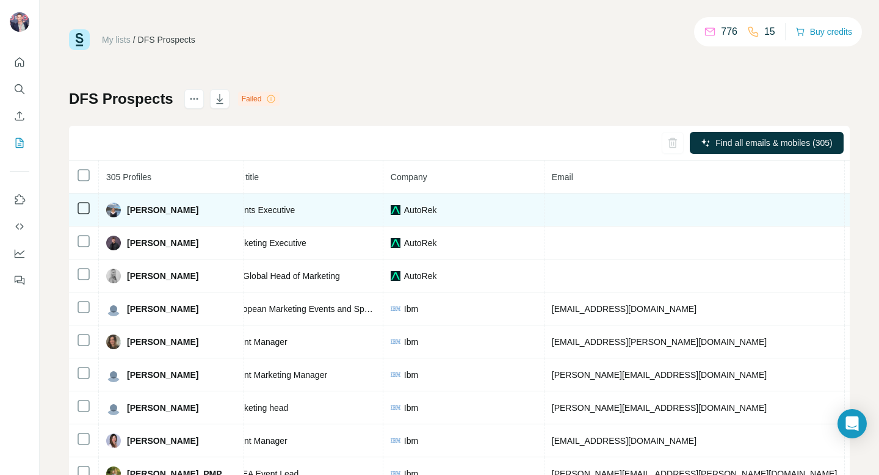
scroll to position [0, 219]
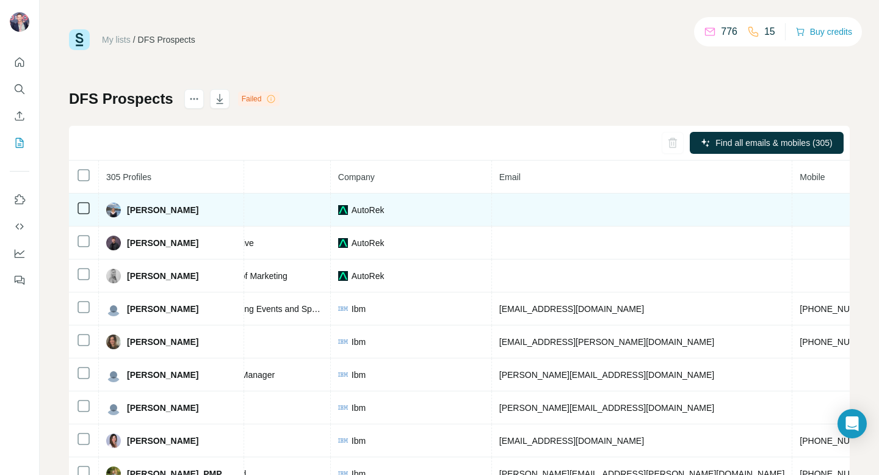
click at [532, 218] on td at bounding box center [642, 210] width 301 height 33
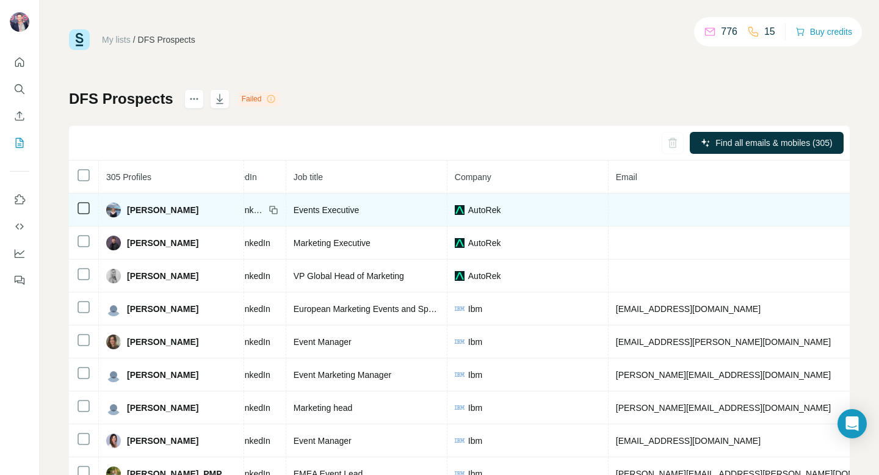
scroll to position [0, 70]
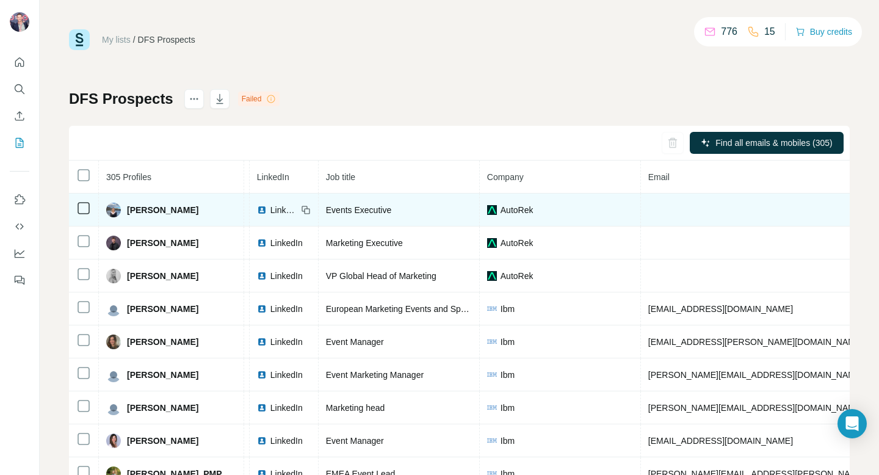
click at [154, 213] on span "[PERSON_NAME]" at bounding box center [162, 210] width 71 height 12
click at [301, 209] on icon at bounding box center [306, 210] width 10 height 10
click at [274, 208] on span "LinkedIn" at bounding box center [284, 210] width 27 height 12
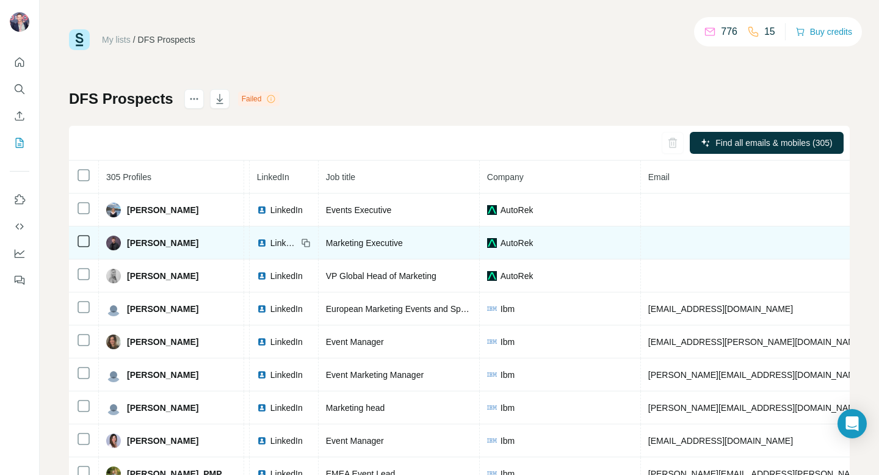
click at [257, 242] on img at bounding box center [262, 243] width 10 height 10
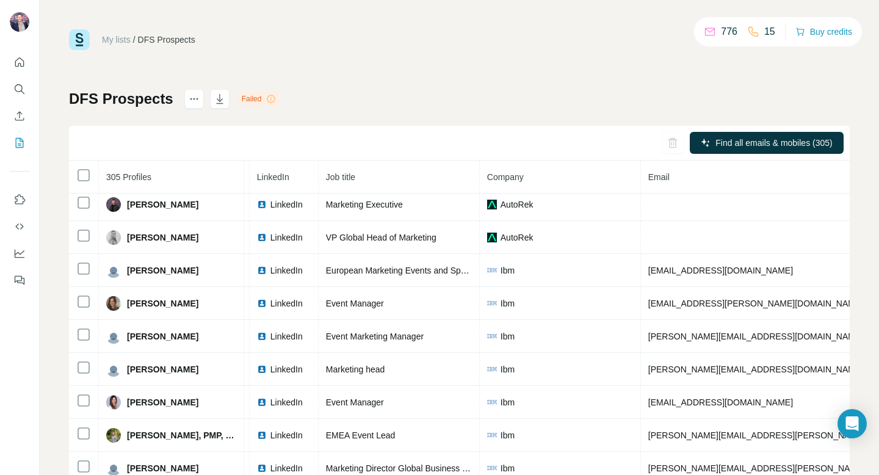
scroll to position [39, 70]
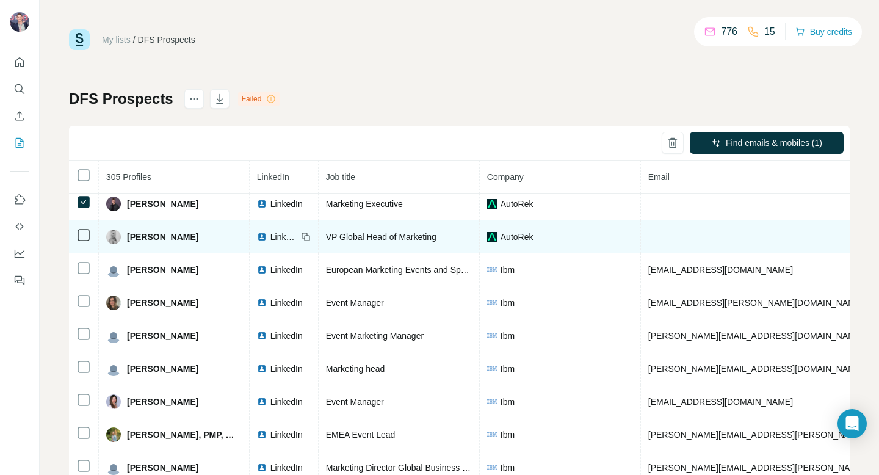
click at [81, 243] on td at bounding box center [84, 236] width 30 height 33
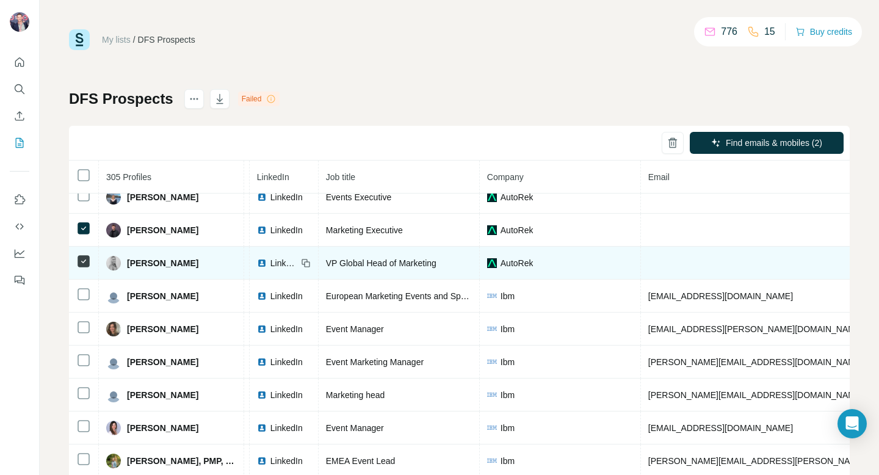
scroll to position [10, 70]
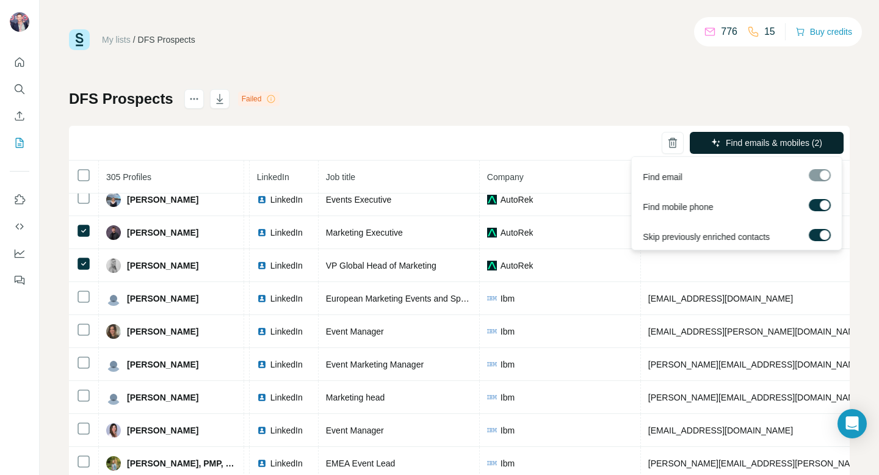
click at [758, 144] on span "Find emails & mobiles (2)" at bounding box center [774, 143] width 96 height 12
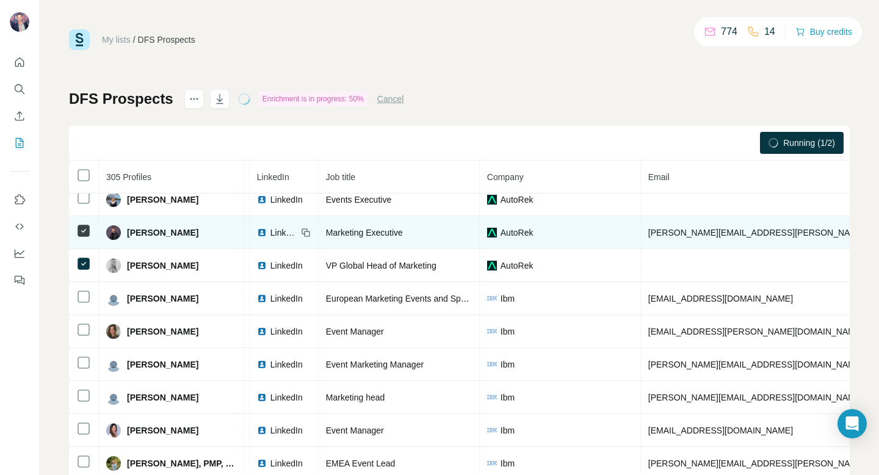
click at [667, 232] on span "jack.adams@autorek.com" at bounding box center [792, 233] width 286 height 10
copy span "jack.adams@autorek.com"
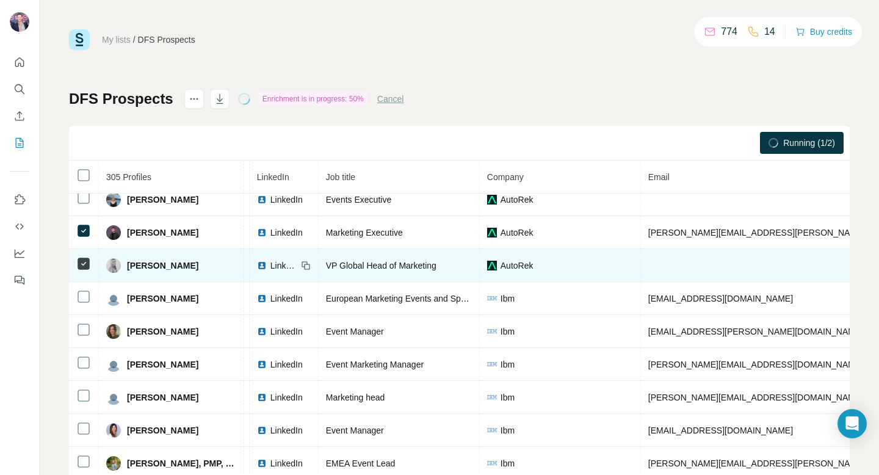
click at [271, 263] on span "LinkedIn" at bounding box center [284, 266] width 27 height 12
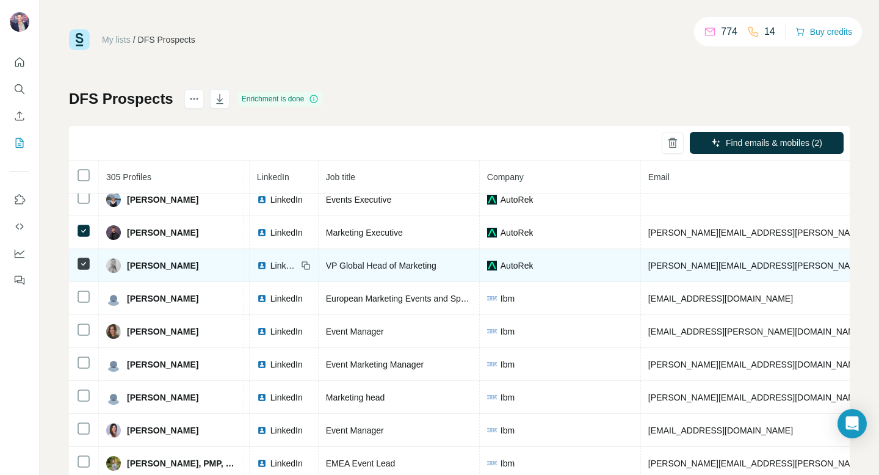
click at [683, 264] on span "michelle.earp@autorek.com" at bounding box center [792, 266] width 286 height 10
copy span "michelle.earp@autorek.com"
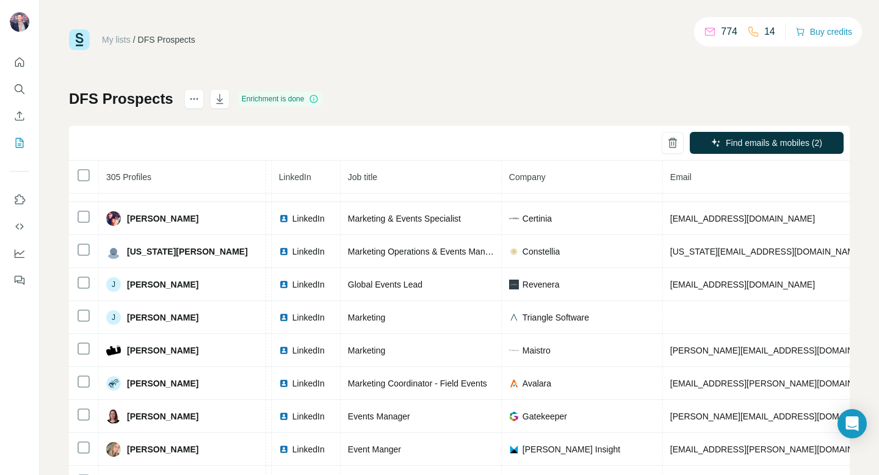
scroll to position [1795, 70]
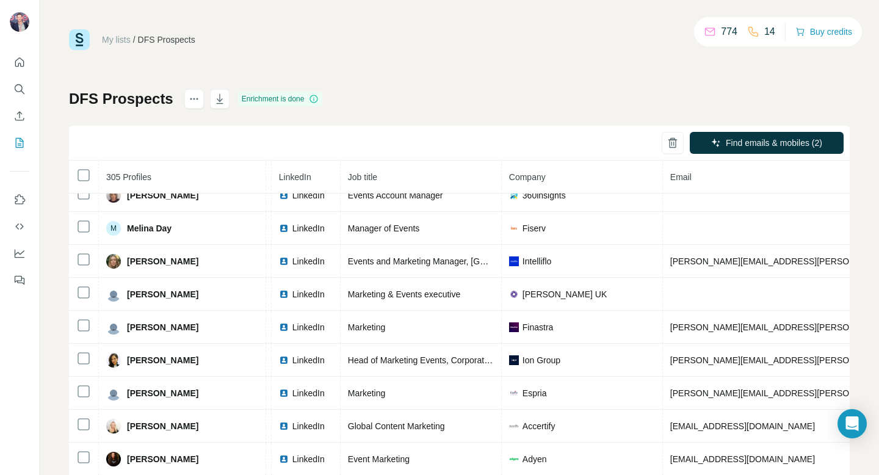
click at [19, 94] on icon "Search" at bounding box center [19, 89] width 12 height 12
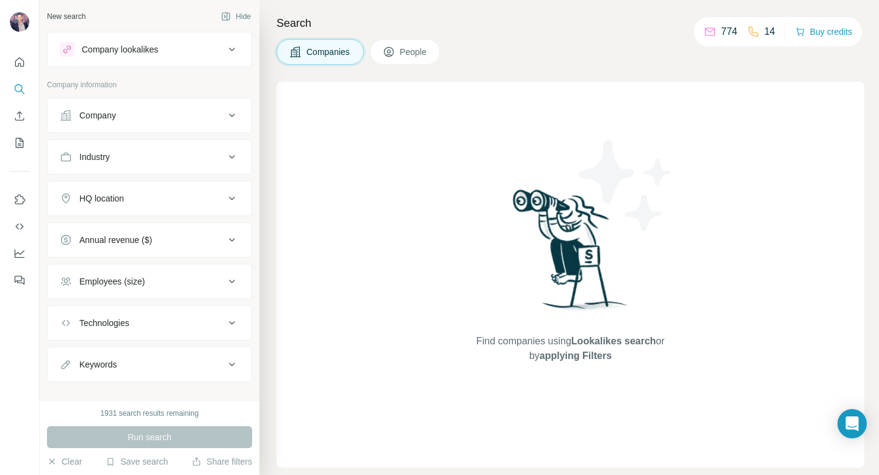
click at [157, 112] on div "Company" at bounding box center [142, 115] width 165 height 12
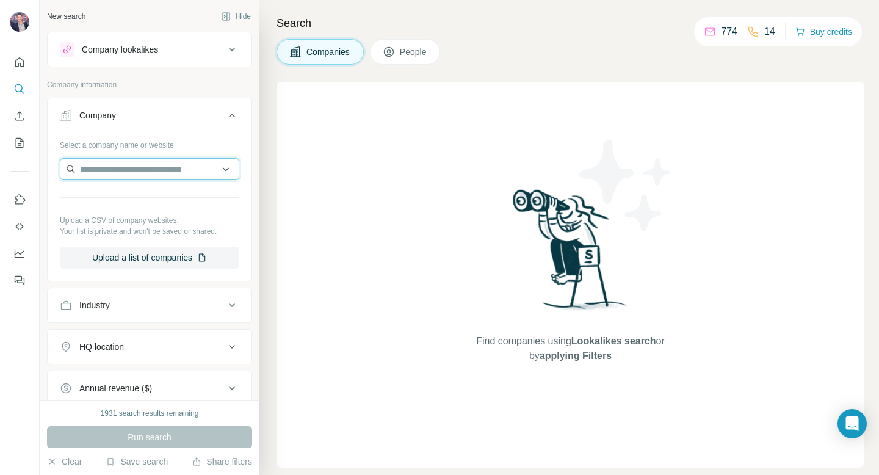
click at [140, 168] on input "text" at bounding box center [150, 169] width 180 height 22
paste input "**********"
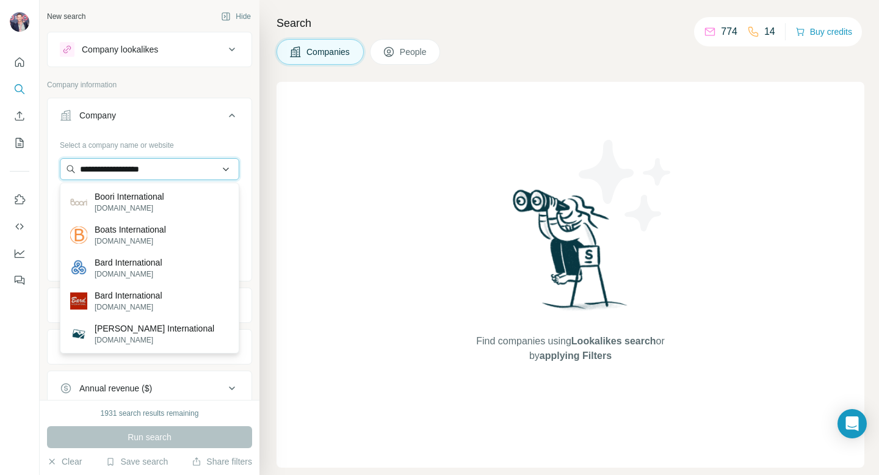
click at [140, 172] on input "**********" at bounding box center [150, 169] width 180 height 22
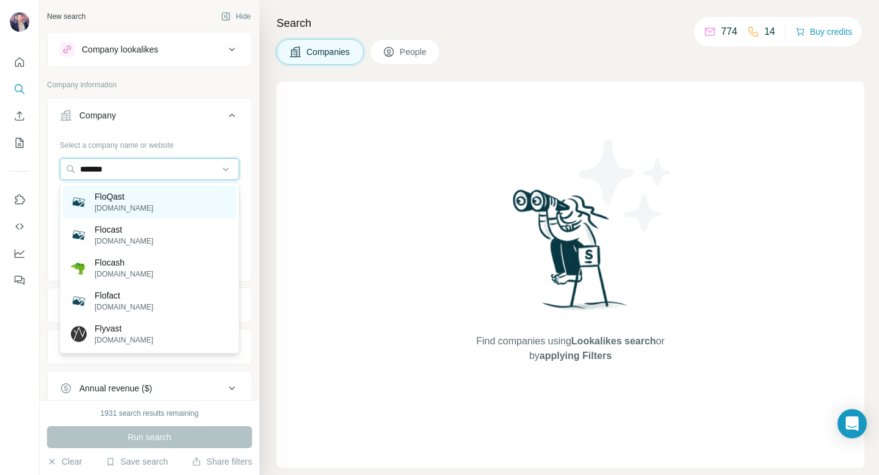
type input "*******"
click at [131, 201] on p "FloQast" at bounding box center [124, 197] width 59 height 12
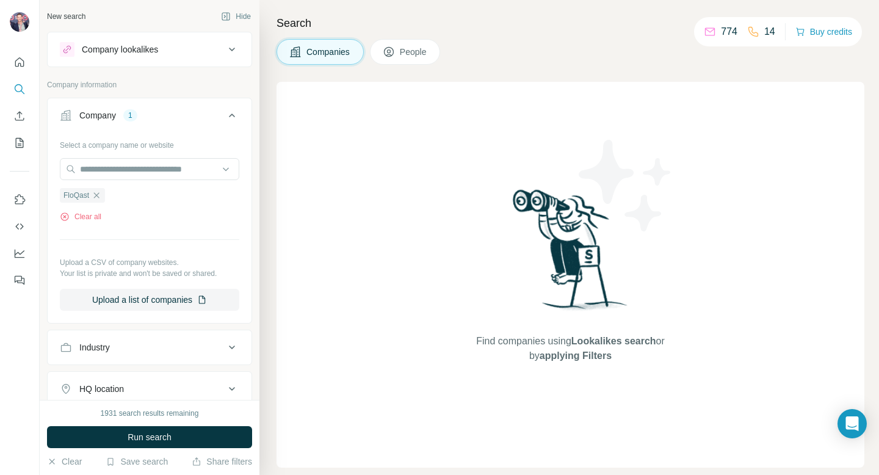
click at [421, 54] on span "People" at bounding box center [414, 52] width 28 height 12
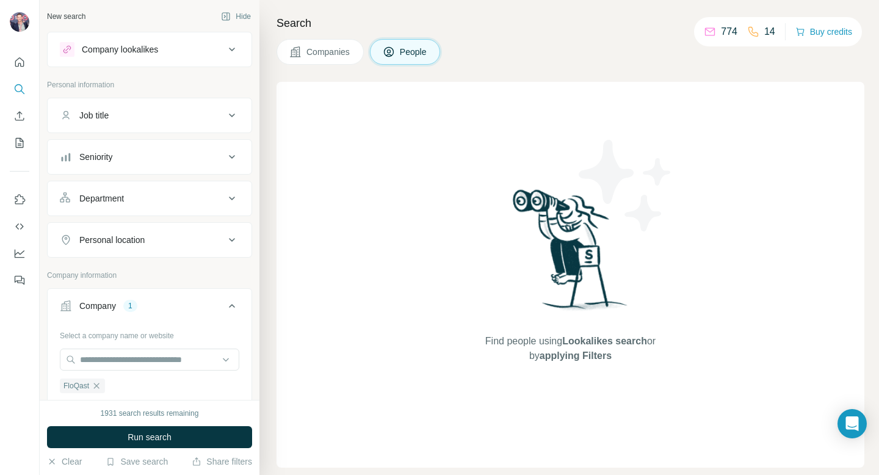
click at [156, 115] on div "Job title" at bounding box center [142, 115] width 165 height 12
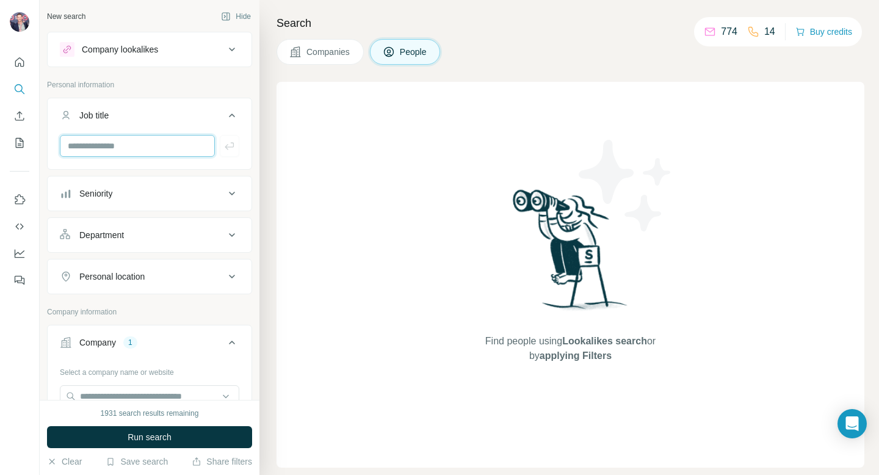
click at [192, 149] on input "text" at bounding box center [137, 146] width 155 height 22
type input "*********"
click at [227, 150] on icon "button" at bounding box center [230, 146] width 12 height 12
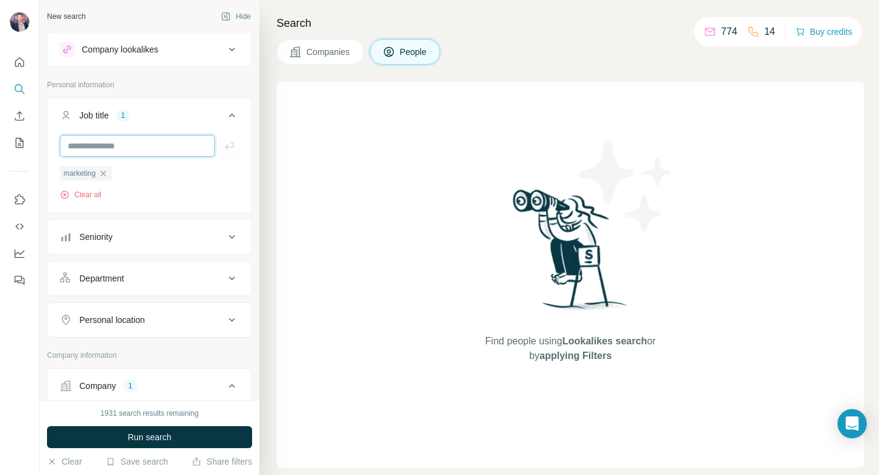
click at [175, 147] on input "text" at bounding box center [137, 146] width 155 height 22
type input "******"
click at [228, 146] on icon "button" at bounding box center [230, 146] width 12 height 12
click at [148, 440] on span "Run search" at bounding box center [150, 437] width 44 height 12
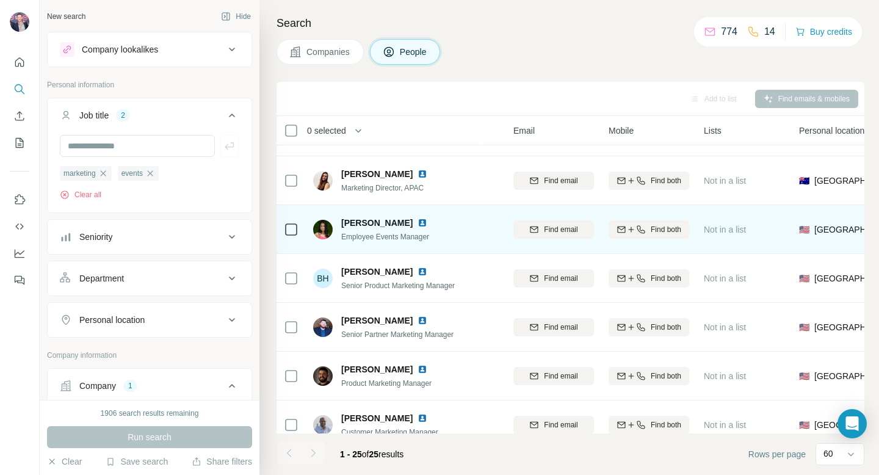
scroll to position [70, 112]
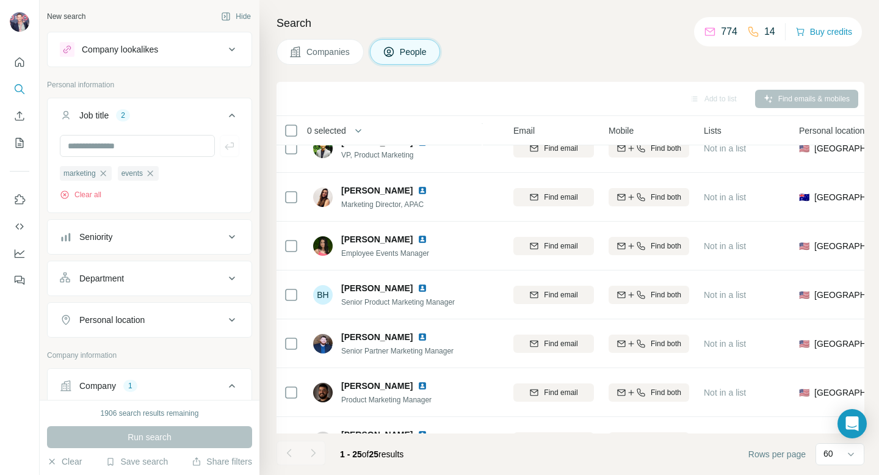
click at [205, 318] on div "Personal location" at bounding box center [142, 320] width 165 height 12
click at [176, 357] on input "text" at bounding box center [150, 351] width 180 height 22
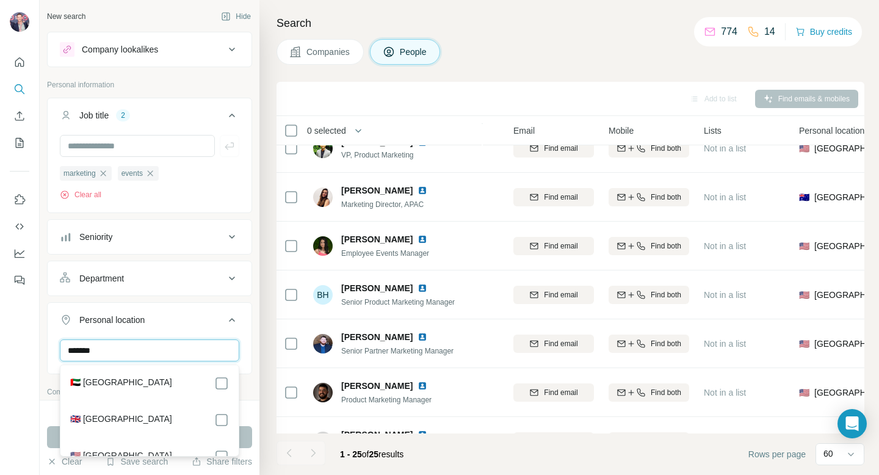
type input "******"
click at [170, 422] on div "🇬🇧 [GEOGRAPHIC_DATA]" at bounding box center [149, 420] width 159 height 15
click at [56, 438] on button "Run search" at bounding box center [149, 437] width 205 height 22
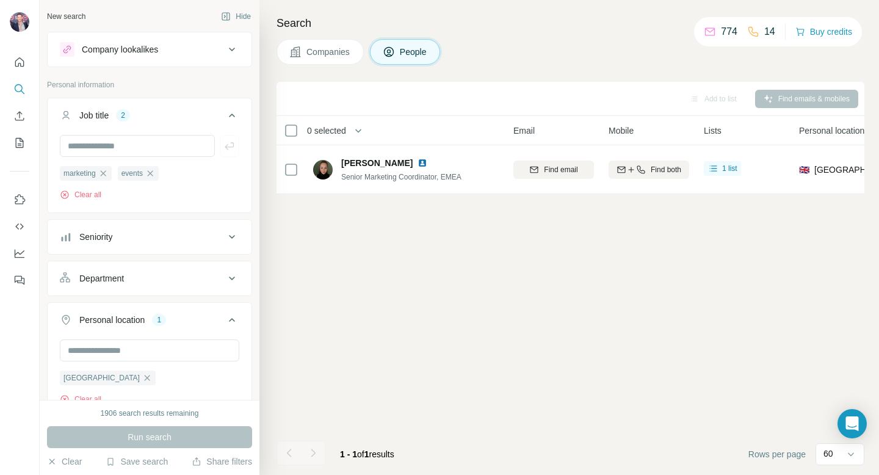
scroll to position [0, 112]
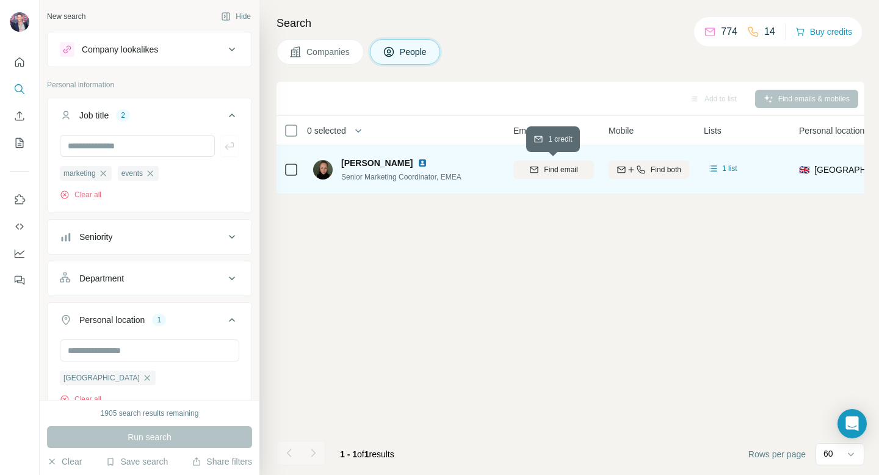
click at [552, 170] on span "Find email" at bounding box center [561, 169] width 34 height 11
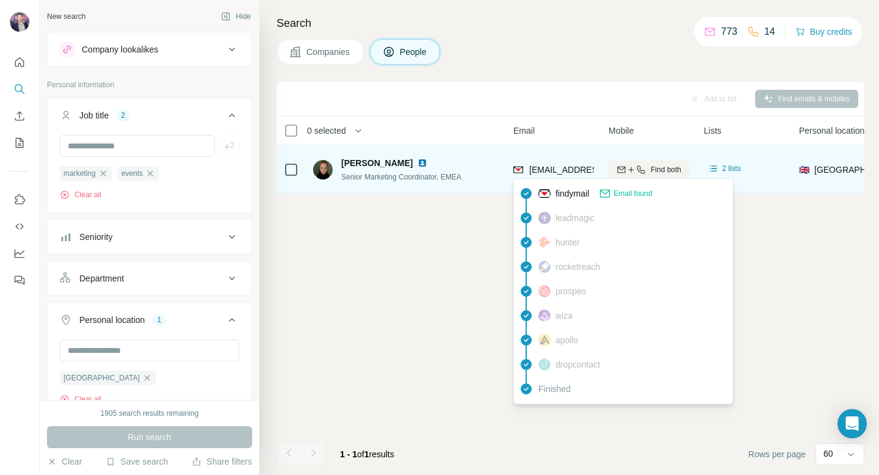
click at [539, 167] on span "victoria.lawless@floqast.com" at bounding box center [636, 170] width 215 height 10
drag, startPoint x: 598, startPoint y: 171, endPoint x: 531, endPoint y: 170, distance: 67.8
click at [531, 170] on td "victoria.lawless@floqast.com" at bounding box center [553, 169] width 95 height 49
copy span "victoria.lawless@"
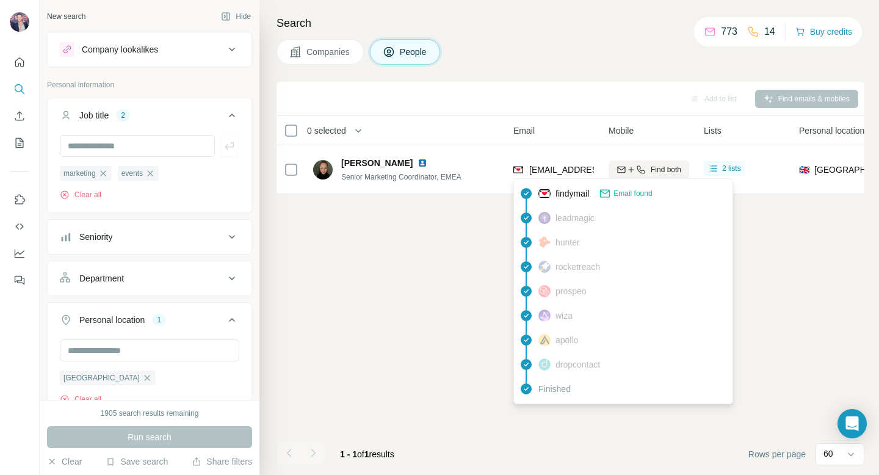
click at [639, 193] on span "Email found" at bounding box center [633, 193] width 38 height 11
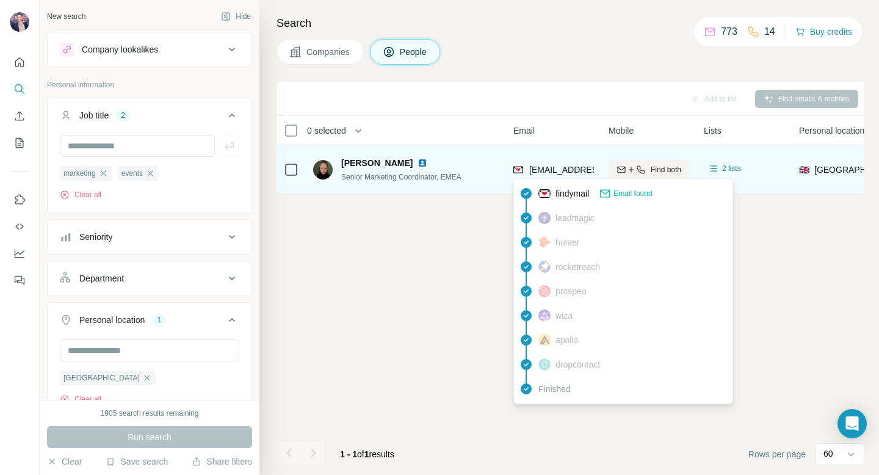
click at [580, 170] on span "victoria.lawless@floqast.com" at bounding box center [636, 170] width 215 height 10
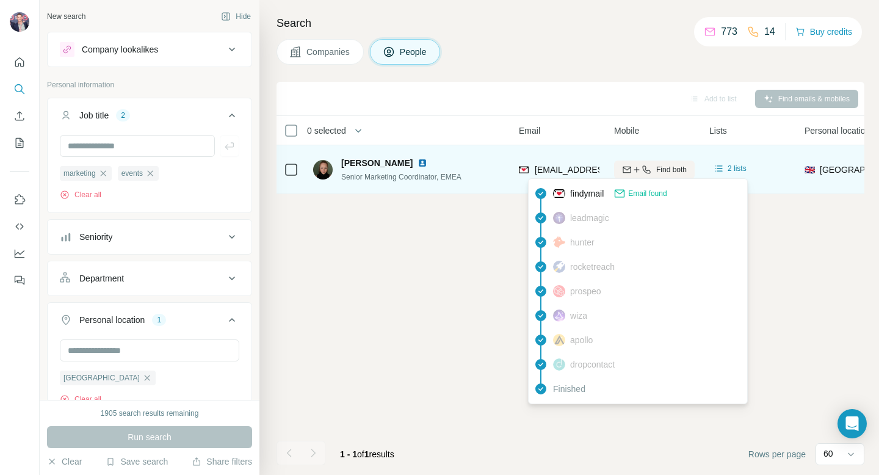
scroll to position [0, 98]
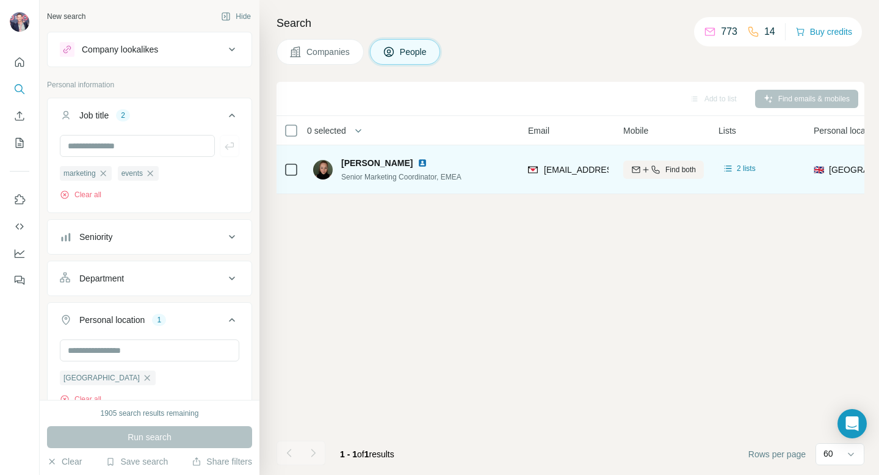
click at [420, 163] on img at bounding box center [423, 163] width 10 height 10
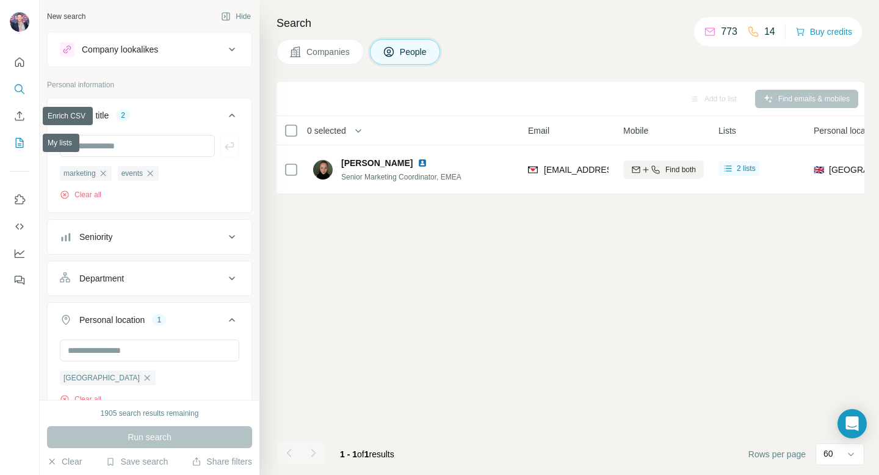
click at [20, 144] on icon "My lists" at bounding box center [19, 143] width 12 height 12
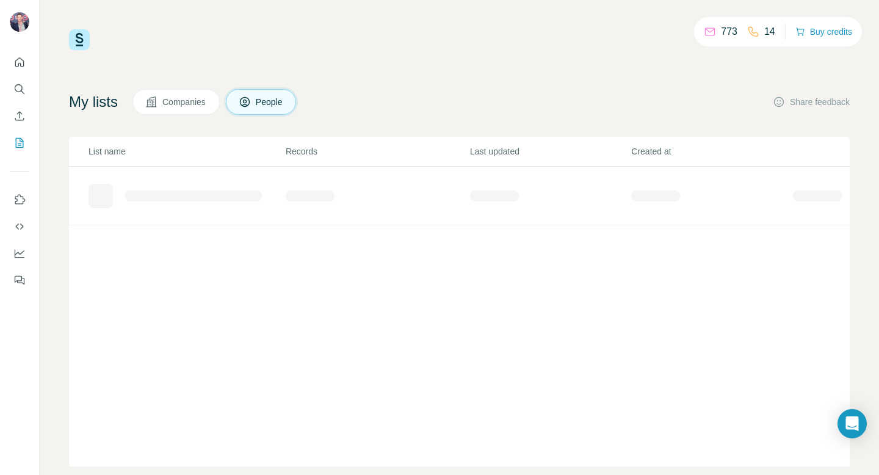
click at [196, 108] on button "Companies" at bounding box center [176, 102] width 87 height 26
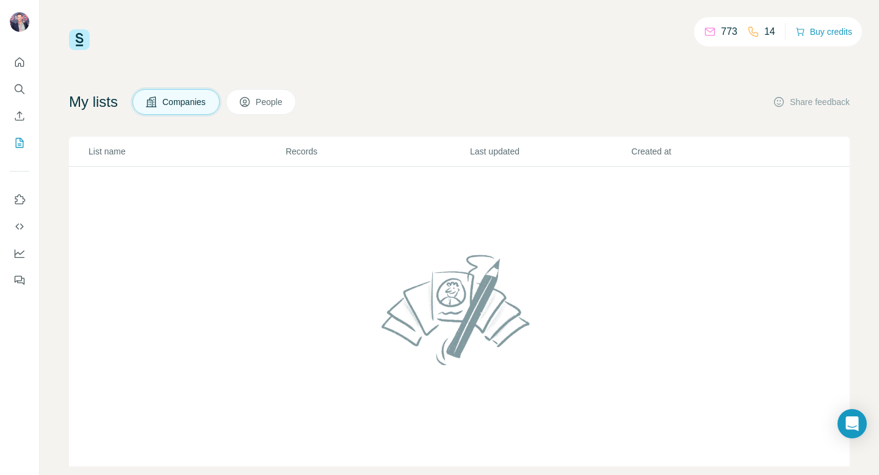
click at [266, 107] on span "People" at bounding box center [270, 102] width 28 height 12
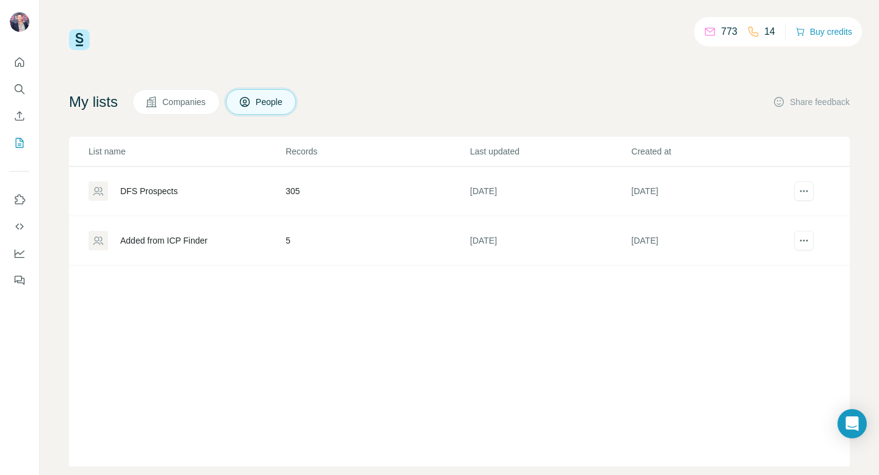
click at [255, 194] on div "DFS Prospects" at bounding box center [187, 191] width 196 height 20
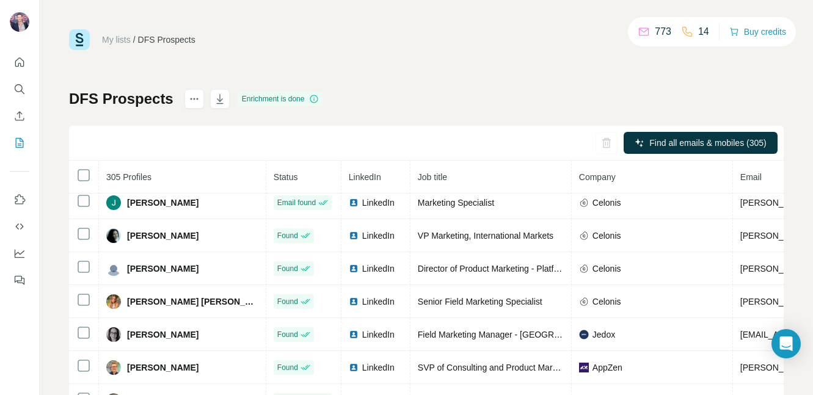
scroll to position [9, 0]
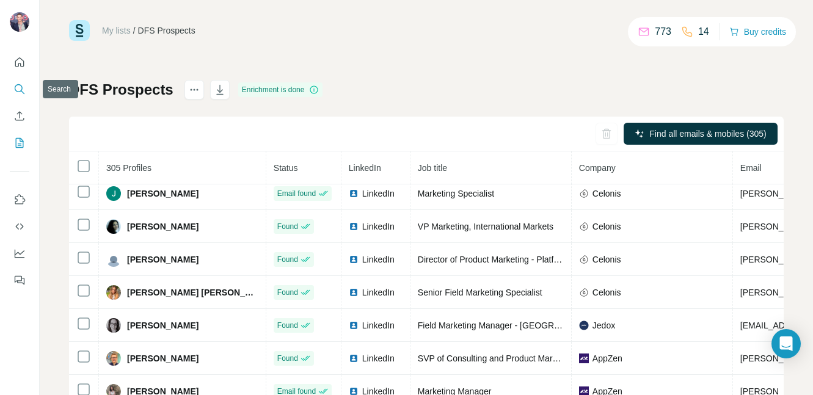
click at [19, 93] on icon "Search" at bounding box center [19, 89] width 12 height 12
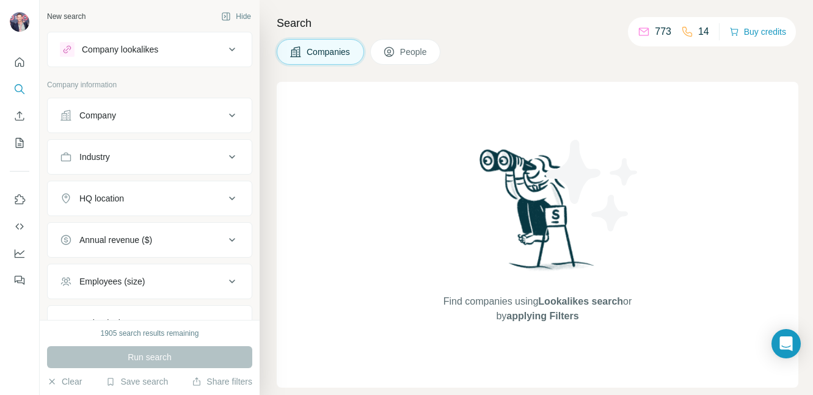
click at [401, 50] on button "People" at bounding box center [405, 52] width 71 height 26
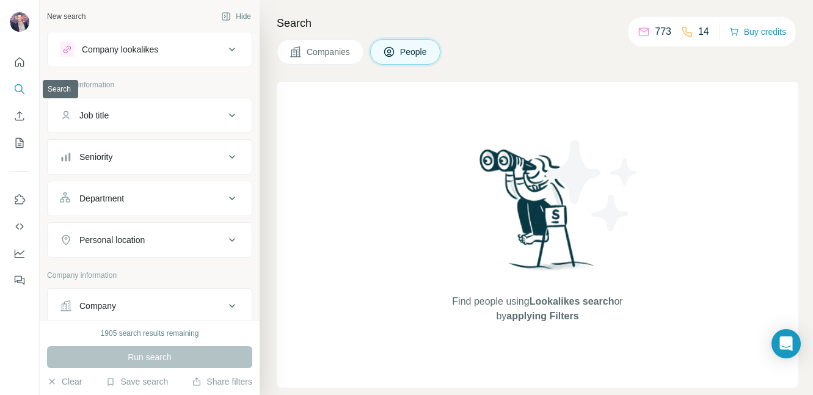
click at [18, 92] on icon "Search" at bounding box center [19, 89] width 12 height 12
click at [18, 145] on icon "My lists" at bounding box center [21, 142] width 6 height 8
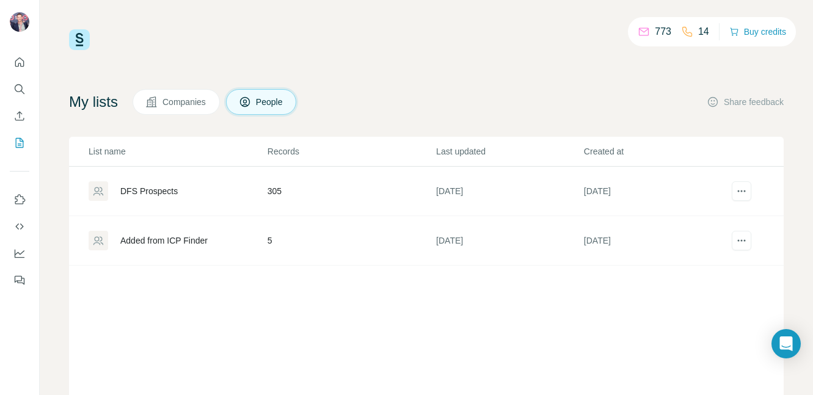
click at [267, 188] on td "305" at bounding box center [351, 191] width 169 height 49
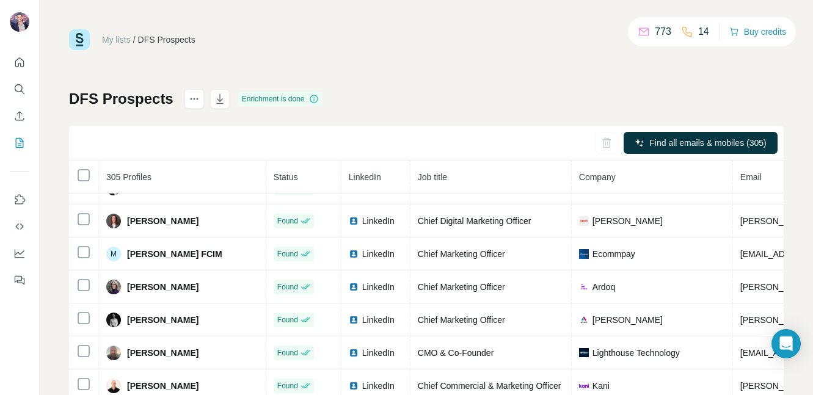
scroll to position [1111, 0]
click at [20, 89] on icon "Search" at bounding box center [19, 89] width 12 height 12
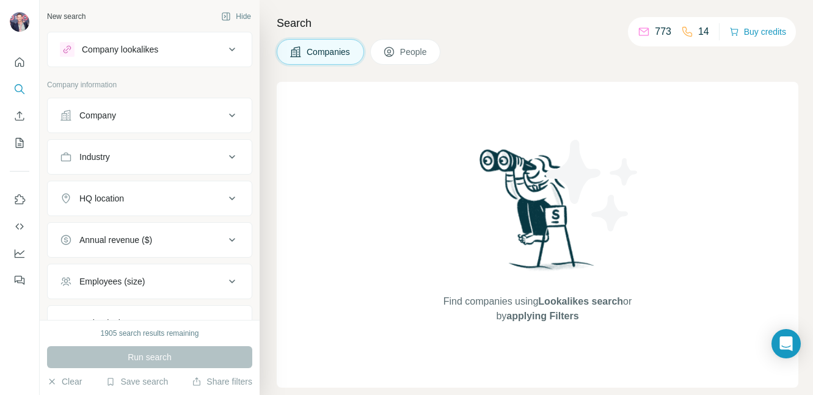
click at [391, 57] on icon at bounding box center [389, 52] width 12 height 12
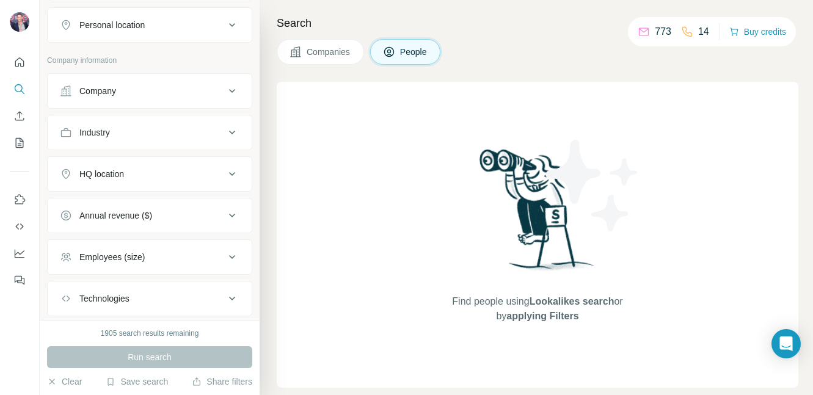
scroll to position [216, 0]
click at [154, 96] on div "Company" at bounding box center [142, 90] width 165 height 12
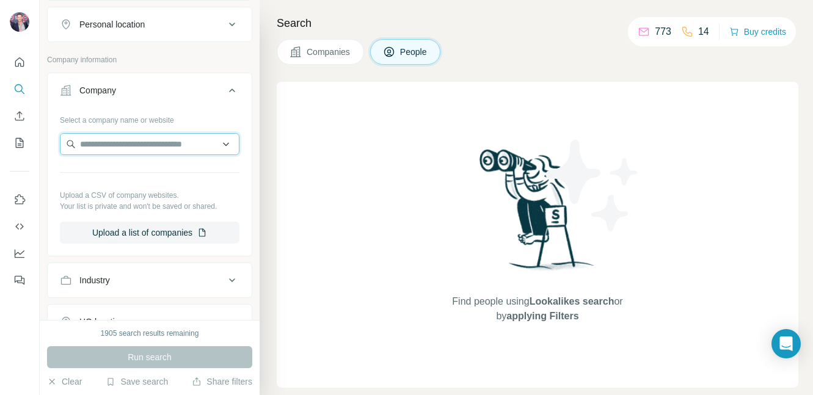
click at [143, 152] on input "text" at bounding box center [150, 144] width 180 height 22
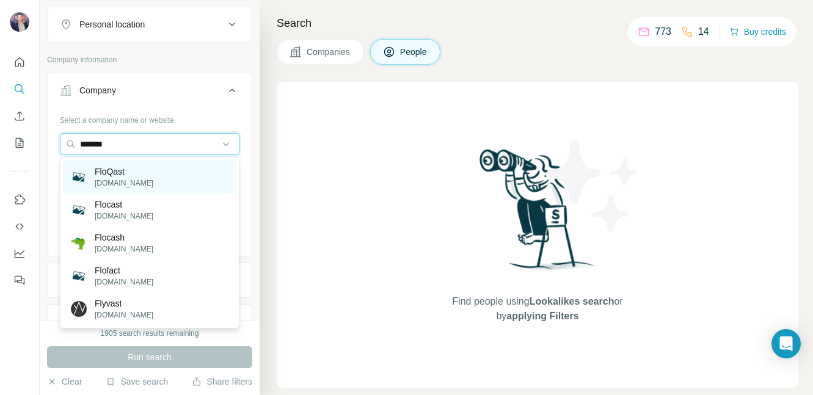
type input "*******"
click at [140, 178] on div "FloQast floqast.com" at bounding box center [149, 177] width 173 height 33
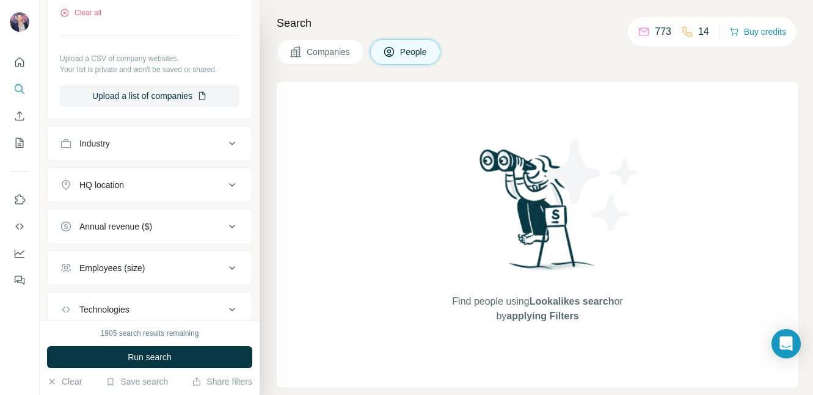
scroll to position [478, 0]
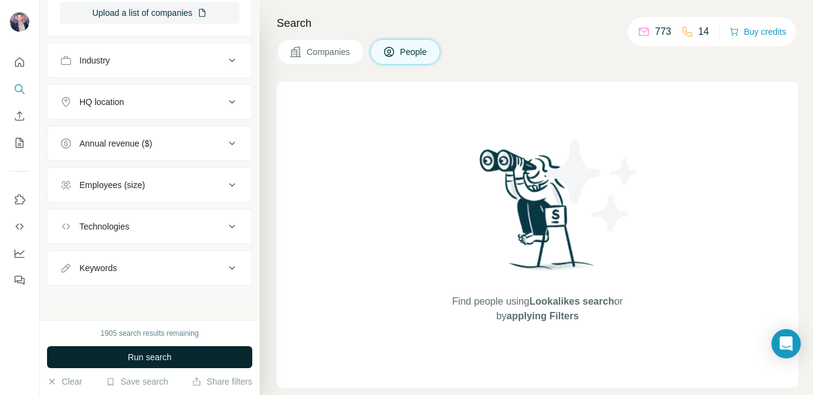
click at [140, 356] on span "Run search" at bounding box center [150, 357] width 44 height 12
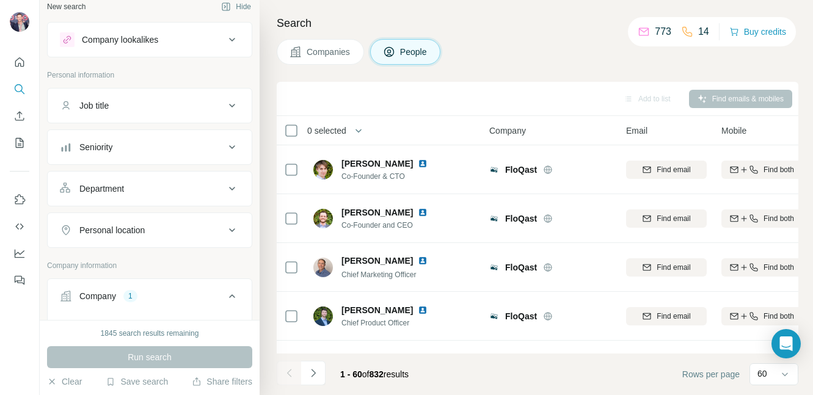
scroll to position [0, 0]
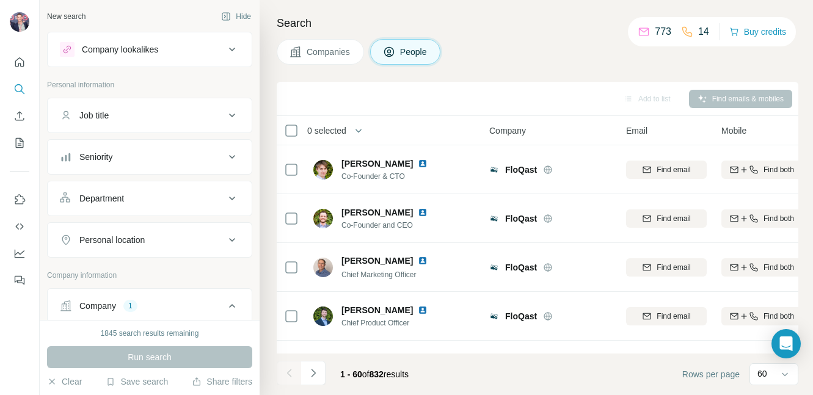
click at [175, 120] on div "Job title" at bounding box center [142, 115] width 165 height 12
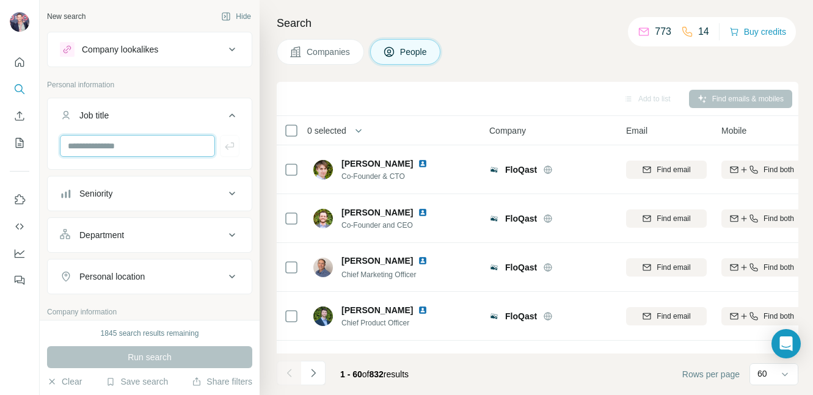
click at [157, 148] on input "text" at bounding box center [137, 146] width 155 height 22
type input "*********"
click at [227, 148] on icon "button" at bounding box center [229, 145] width 9 height 7
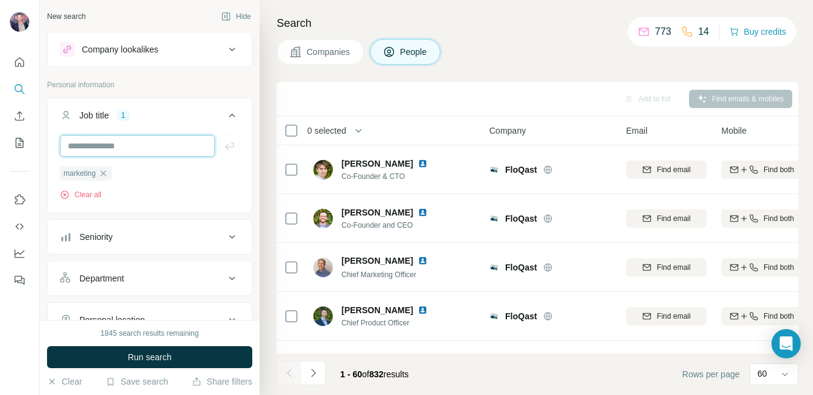
click at [170, 148] on input "text" at bounding box center [137, 146] width 155 height 22
type input "******"
click at [230, 148] on icon "button" at bounding box center [230, 146] width 12 height 12
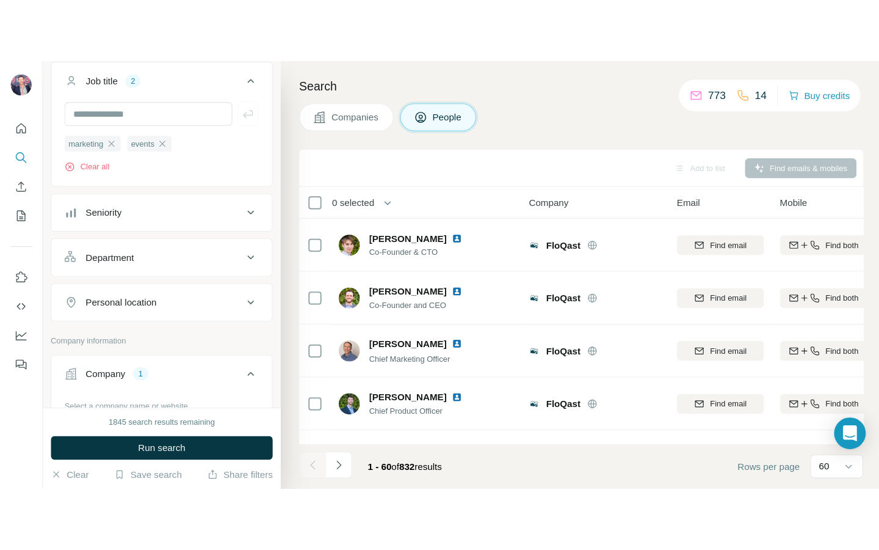
scroll to position [122, 0]
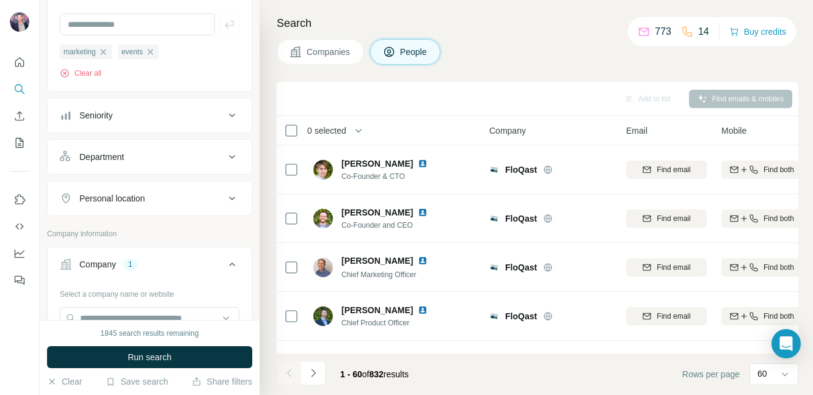
click at [175, 199] on div "Personal location" at bounding box center [142, 198] width 165 height 12
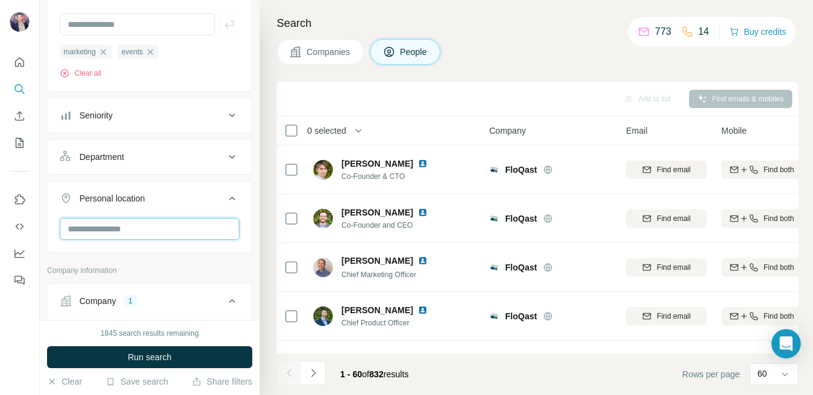
click at [165, 234] on input "text" at bounding box center [150, 229] width 180 height 22
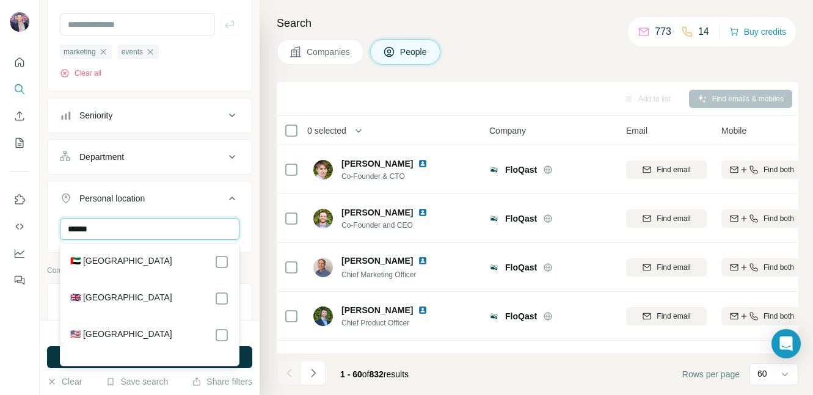
type input "******"
click at [168, 299] on div "🇬🇧 [GEOGRAPHIC_DATA]" at bounding box center [149, 298] width 159 height 15
click at [140, 299] on label "🇬🇧 [GEOGRAPHIC_DATA]" at bounding box center [121, 298] width 102 height 15
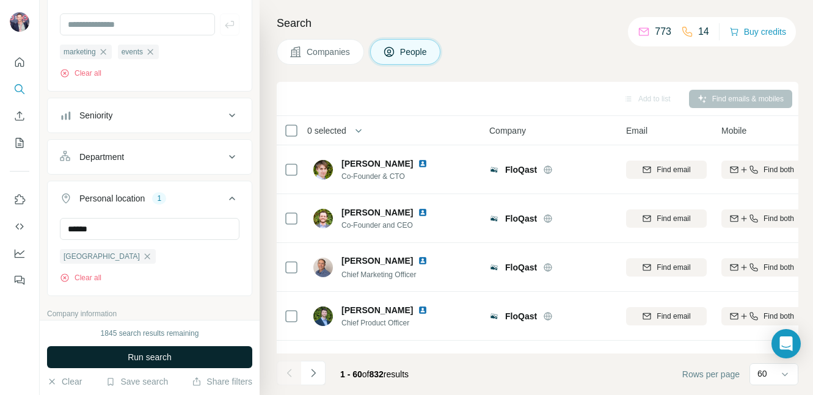
click at [55, 357] on button "Run search" at bounding box center [149, 357] width 205 height 22
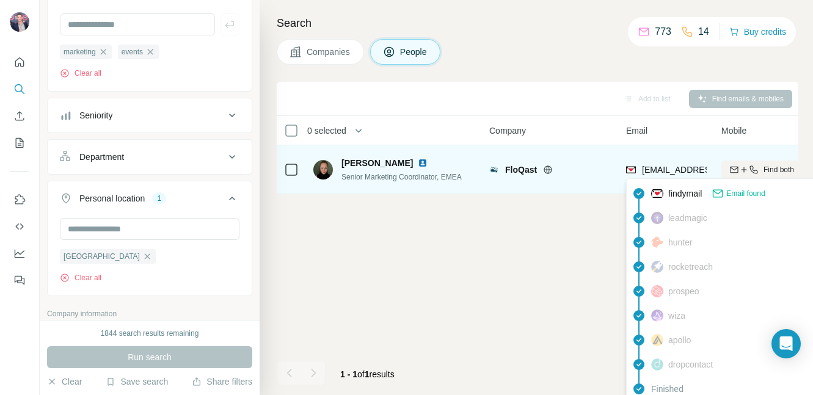
click at [645, 169] on span "victoria.lawless@floqast.com" at bounding box center [749, 170] width 215 height 10
click at [658, 169] on span "victoria.lawless@floqast.com" at bounding box center [749, 170] width 215 height 10
click at [686, 169] on span "victoria.lawless@floqast.com" at bounding box center [749, 170] width 215 height 10
click at [677, 169] on span "victoria.lawless@floqast.com" at bounding box center [749, 170] width 215 height 10
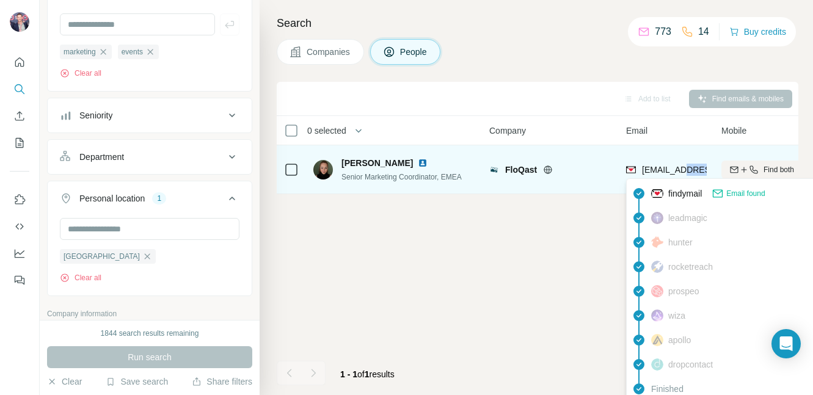
click at [677, 169] on span "victoria.lawless@floqast.com" at bounding box center [749, 170] width 215 height 10
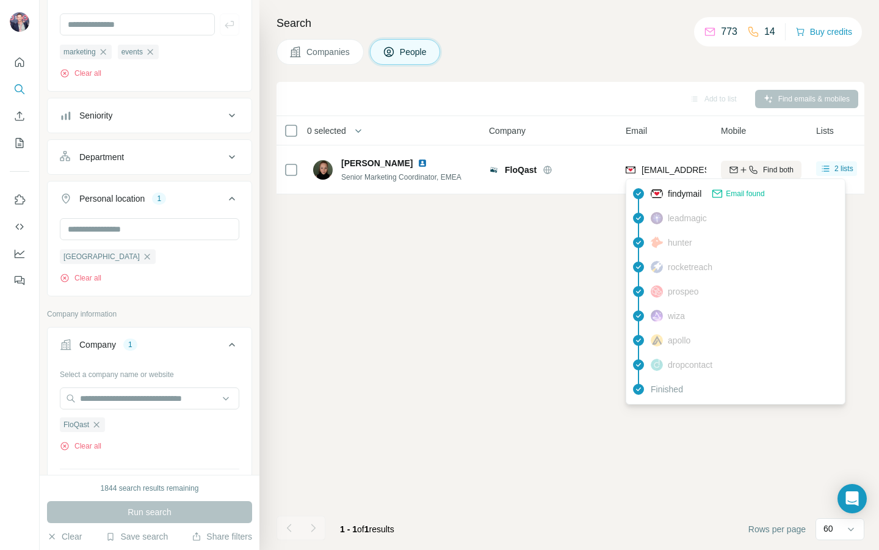
click at [432, 234] on div "Add to list Find emails & mobiles 0 selected People Company Email Mobile Lists …" at bounding box center [571, 316] width 588 height 468
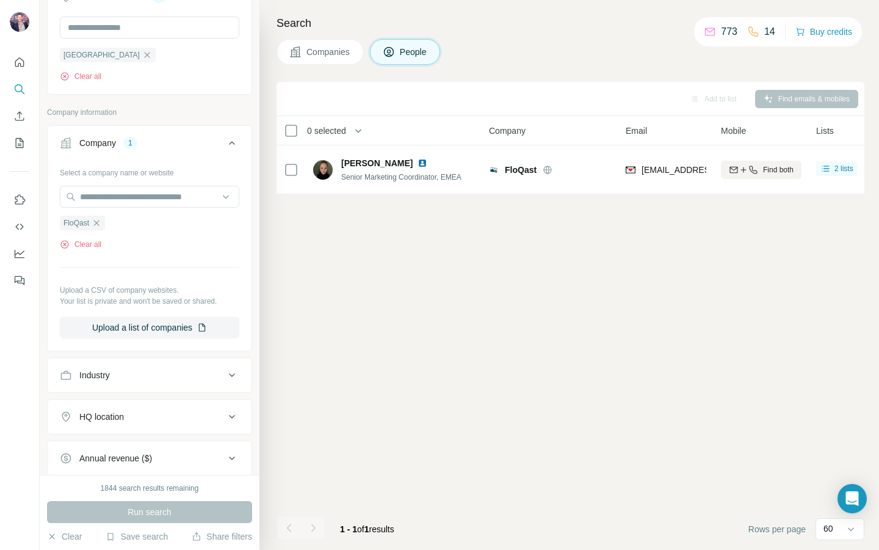
scroll to position [320, 0]
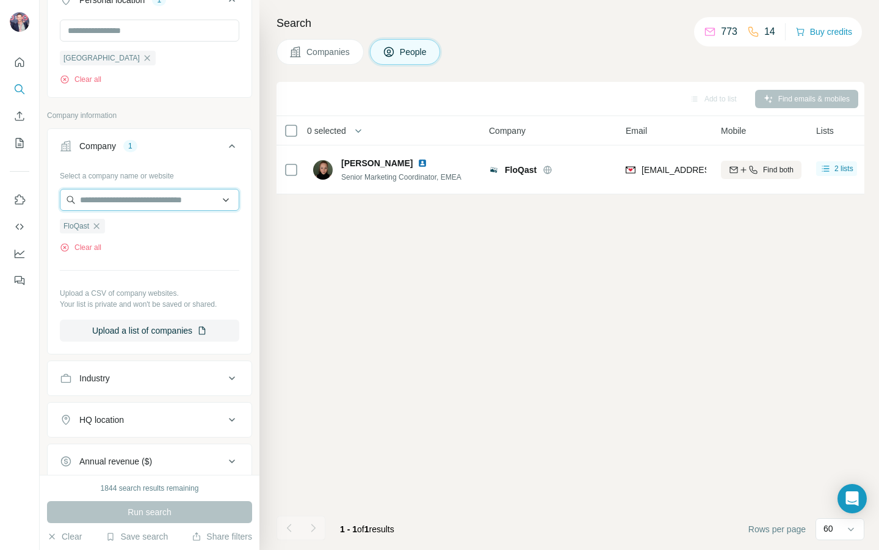
click at [111, 199] on input "text" at bounding box center [150, 200] width 180 height 22
type input "******"
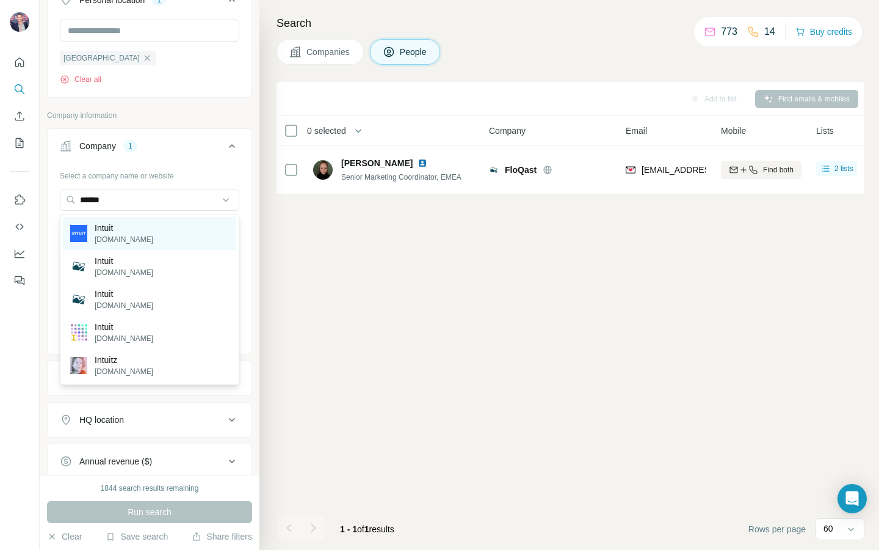
click at [125, 246] on div "Intuit intuit.com" at bounding box center [149, 233] width 173 height 33
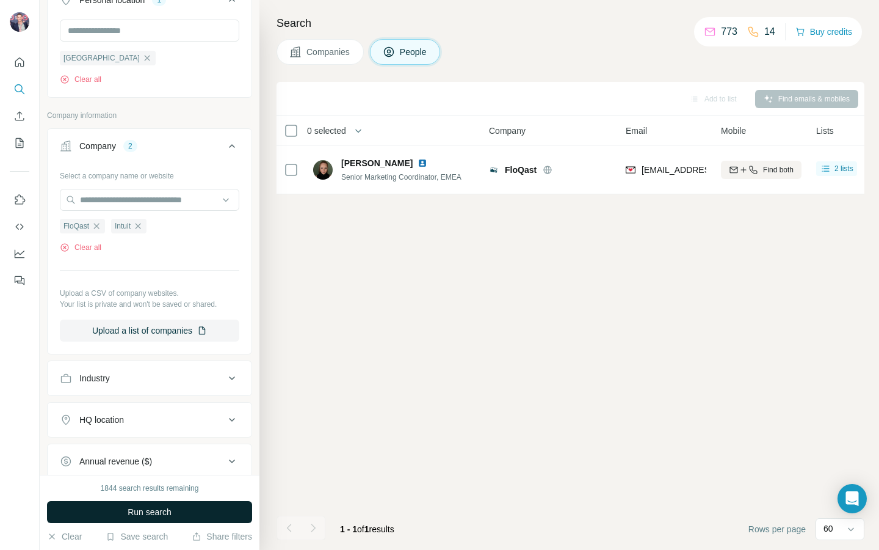
click at [137, 474] on span "Run search" at bounding box center [150, 512] width 44 height 12
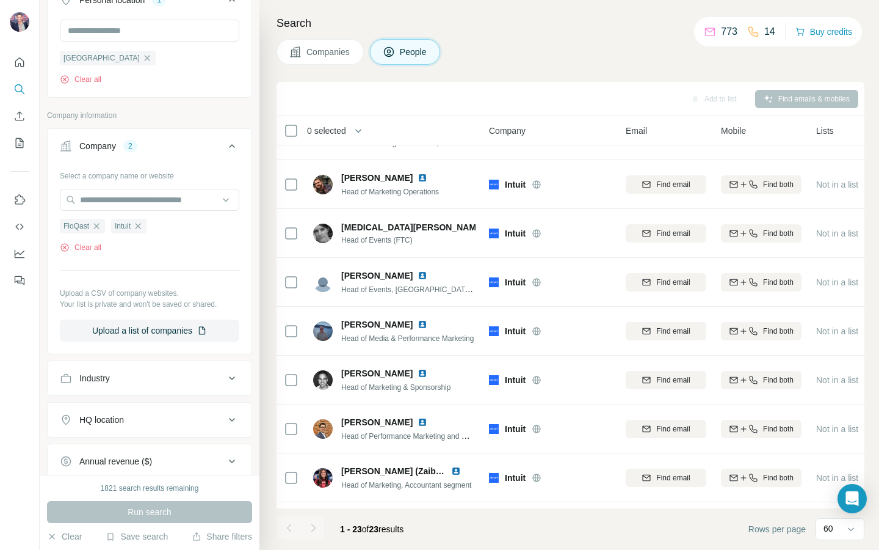
scroll to position [36, 0]
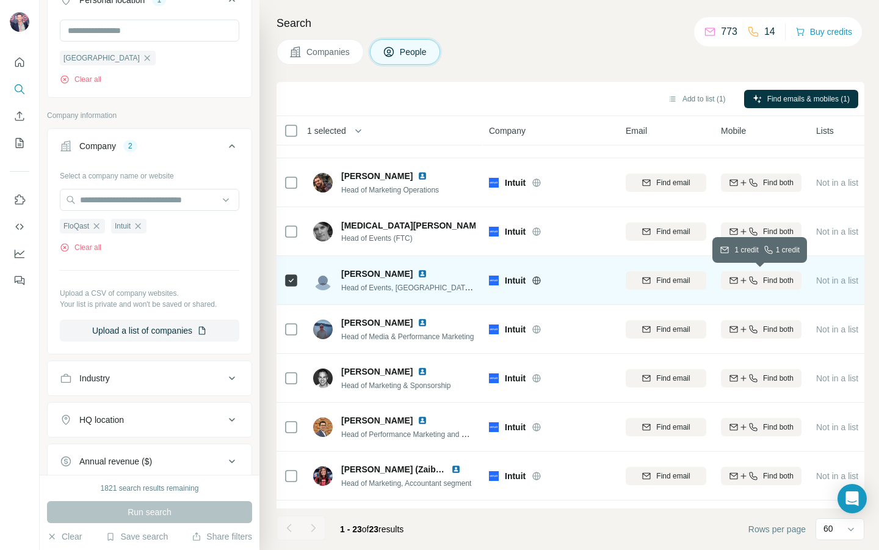
click at [751, 282] on icon "button" at bounding box center [753, 280] width 8 height 8
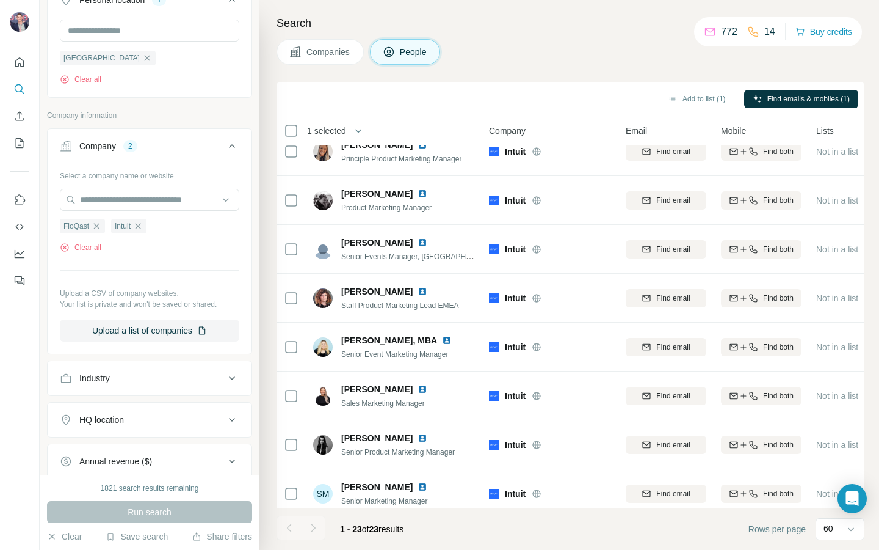
scroll to position [504, 0]
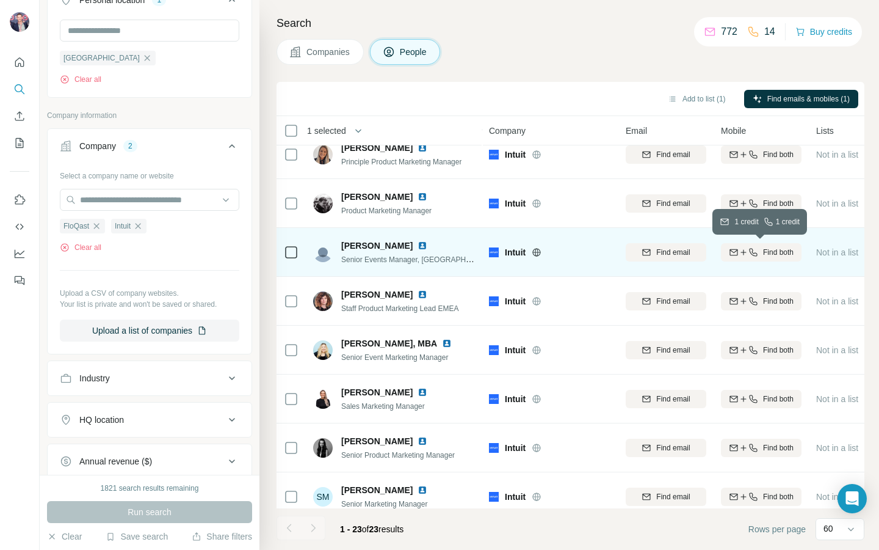
click at [757, 252] on icon "button" at bounding box center [754, 252] width 10 height 10
